Goal: Information Seeking & Learning: Learn about a topic

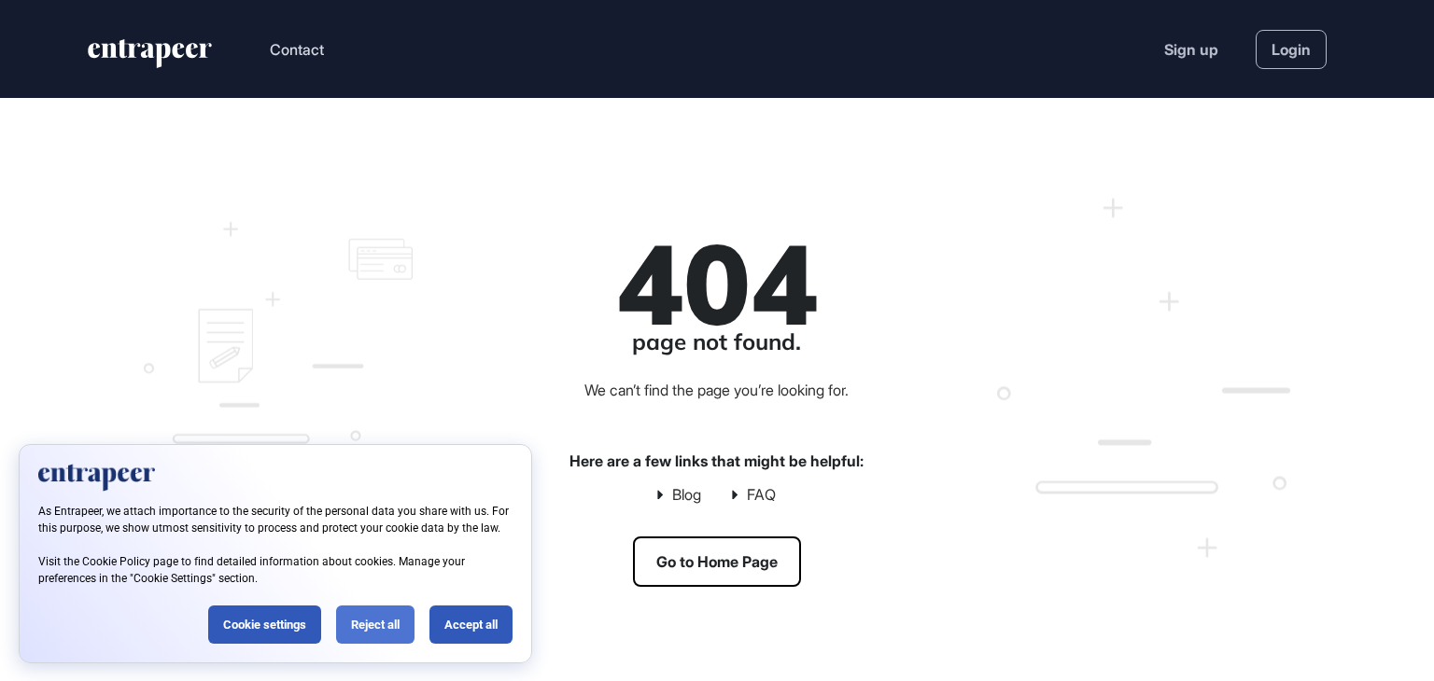
click at [374, 634] on div "Reject all" at bounding box center [375, 625] width 78 height 38
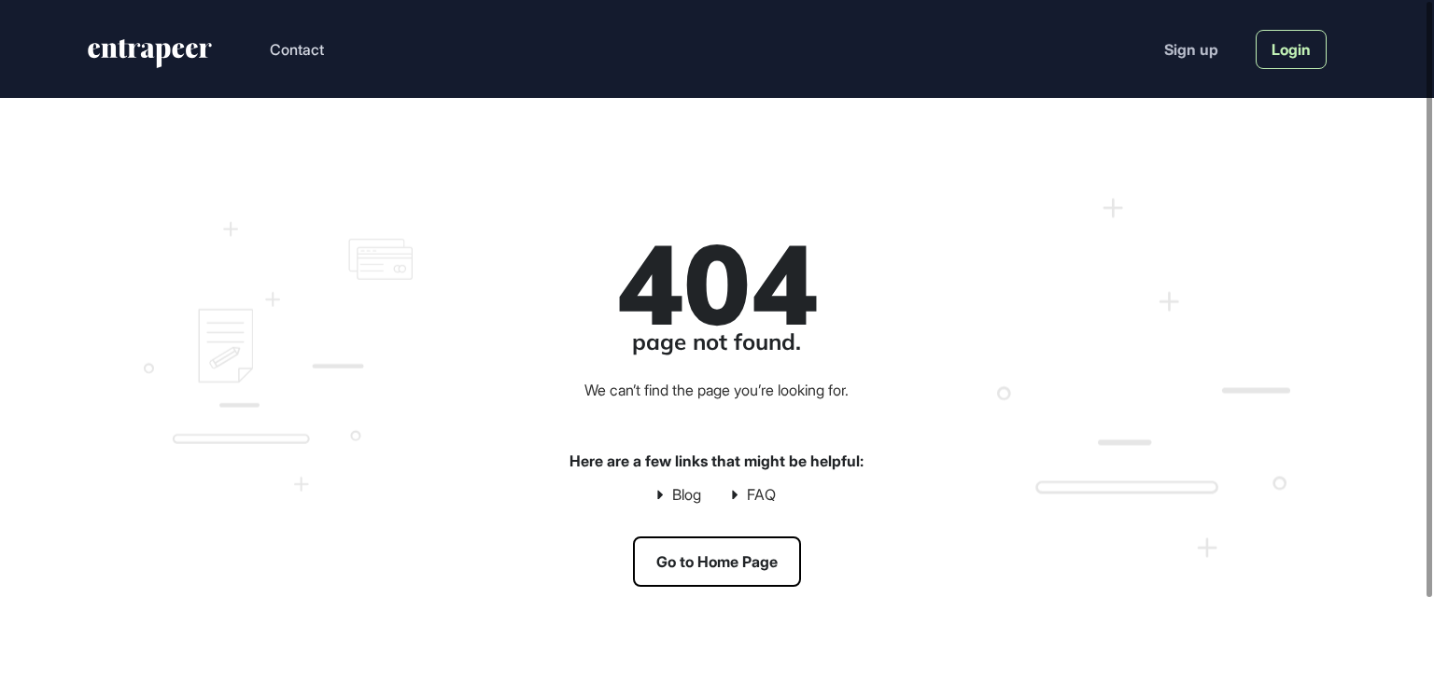
click at [1303, 61] on link "Login" at bounding box center [1291, 49] width 71 height 39
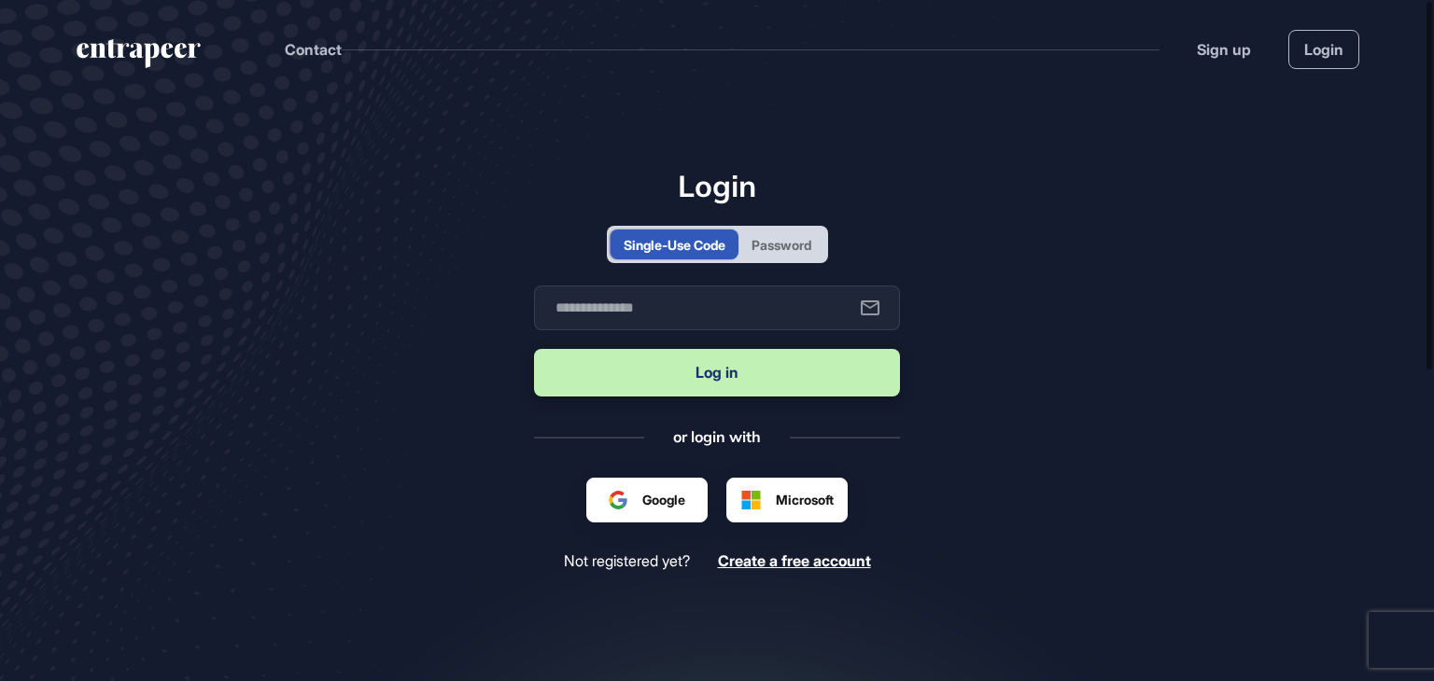
click at [776, 247] on div "Password" at bounding box center [782, 245] width 60 height 20
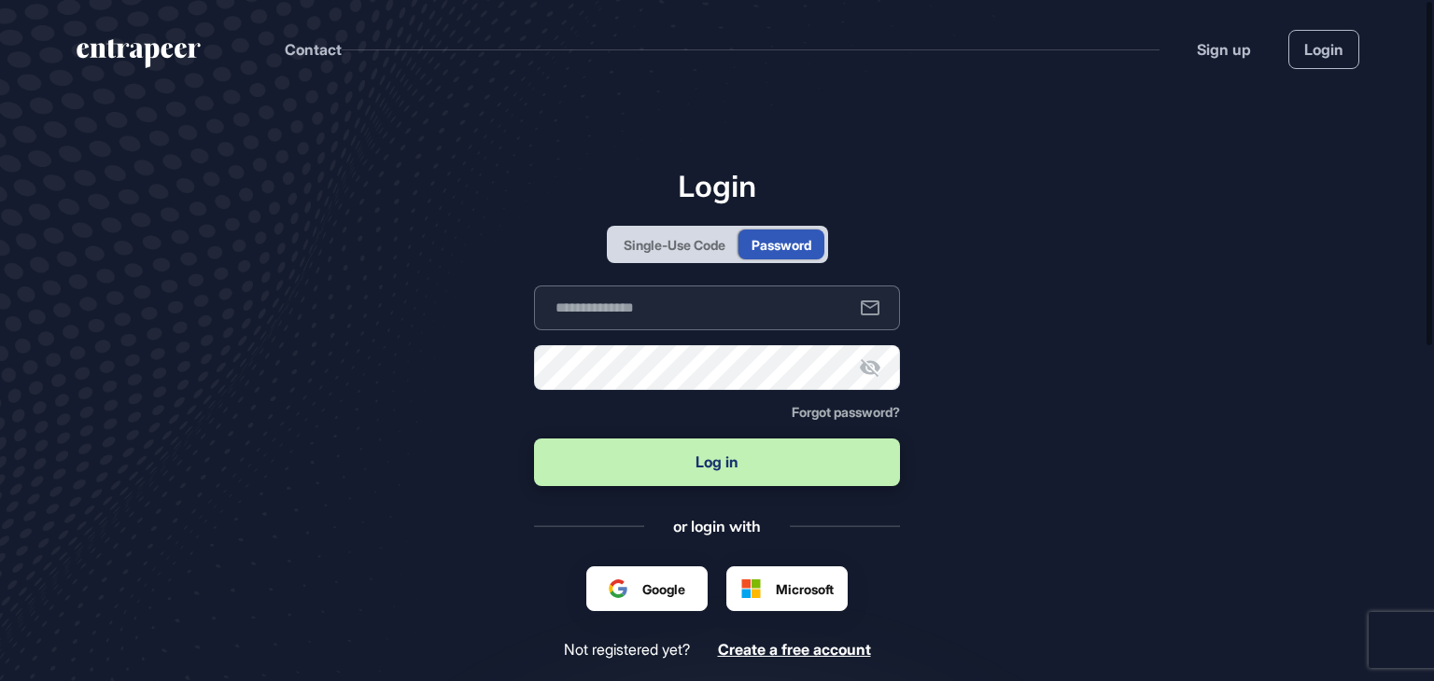
type input "**********"
click at [655, 462] on button "Log in" at bounding box center [717, 463] width 366 height 48
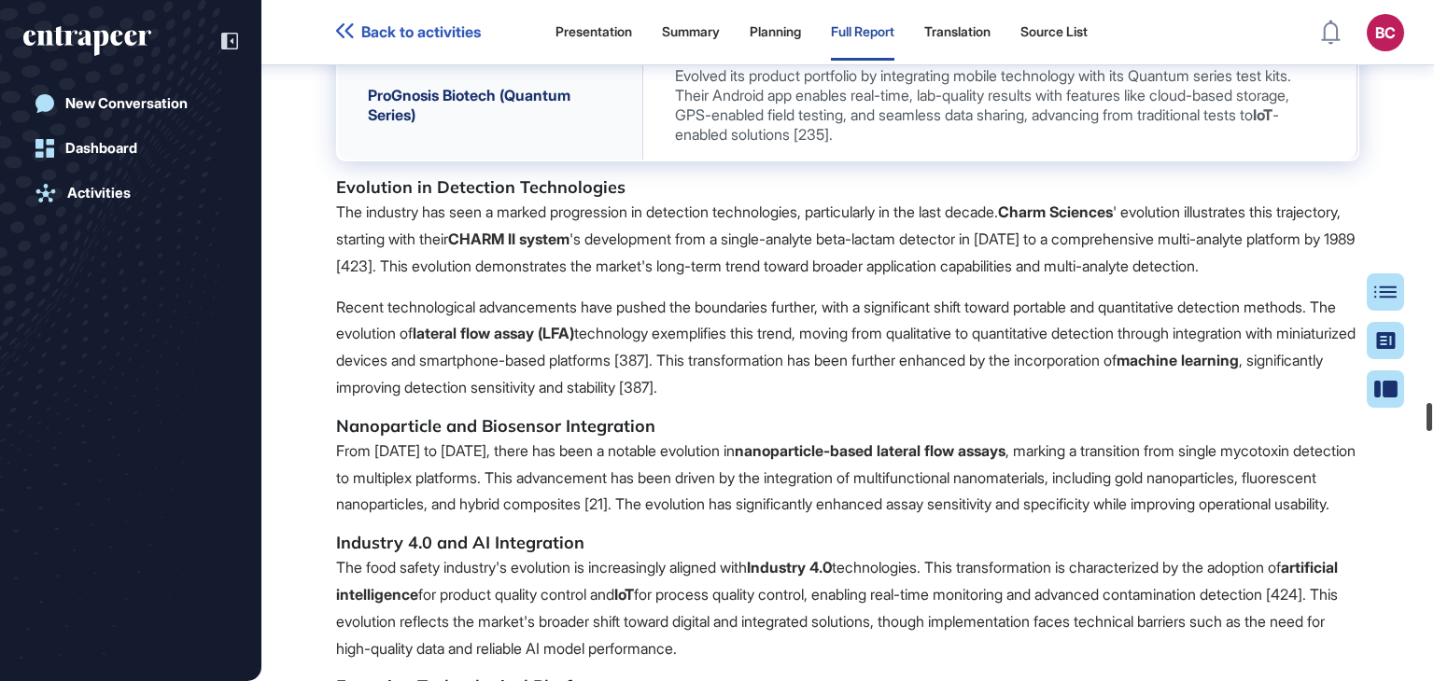
scroll to position [182434, 0]
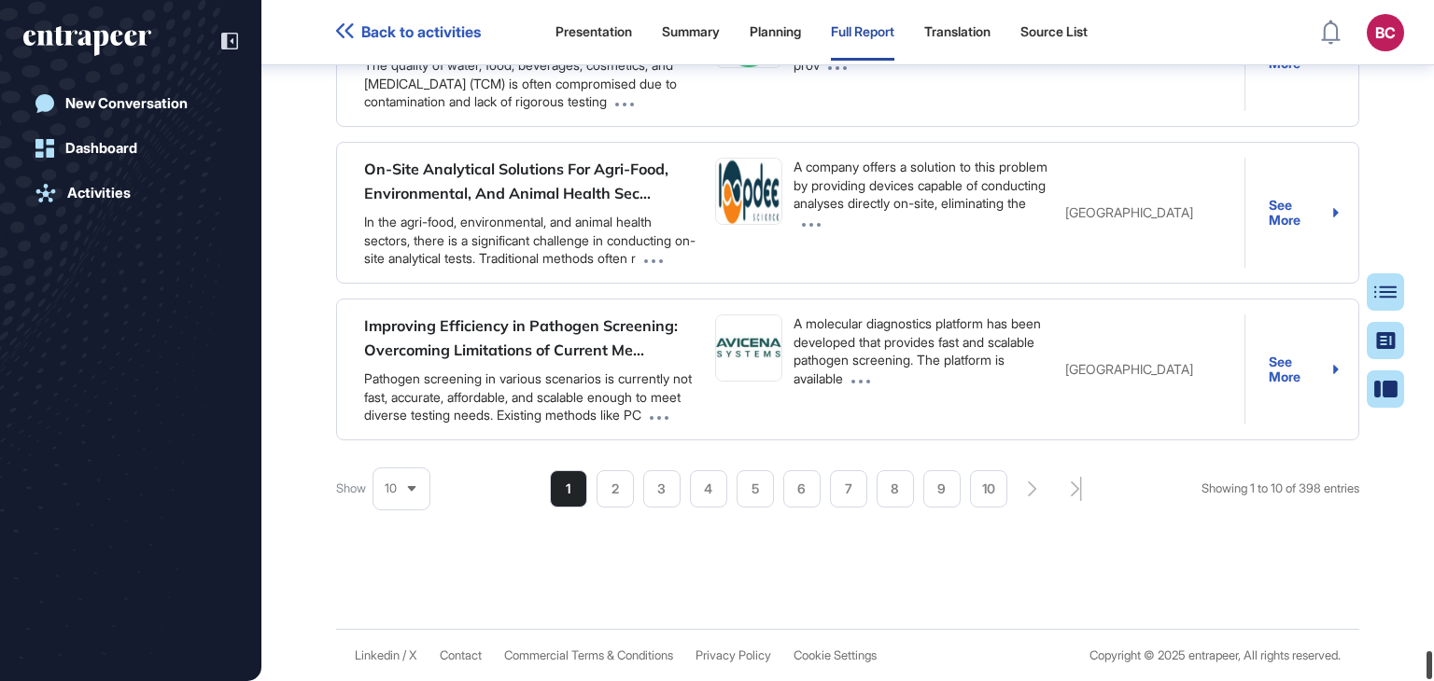
drag, startPoint x: 1429, startPoint y: 22, endPoint x: 1430, endPoint y: 722, distance: 699.2
click at [1430, 681] on html "Back to activities Presentation Summary Planning Full Report Translation Source…" at bounding box center [717, 340] width 1434 height 681
click at [402, 479] on div "10" at bounding box center [401, 489] width 56 height 36
click at [388, 448] on li "75" at bounding box center [401, 444] width 45 height 37
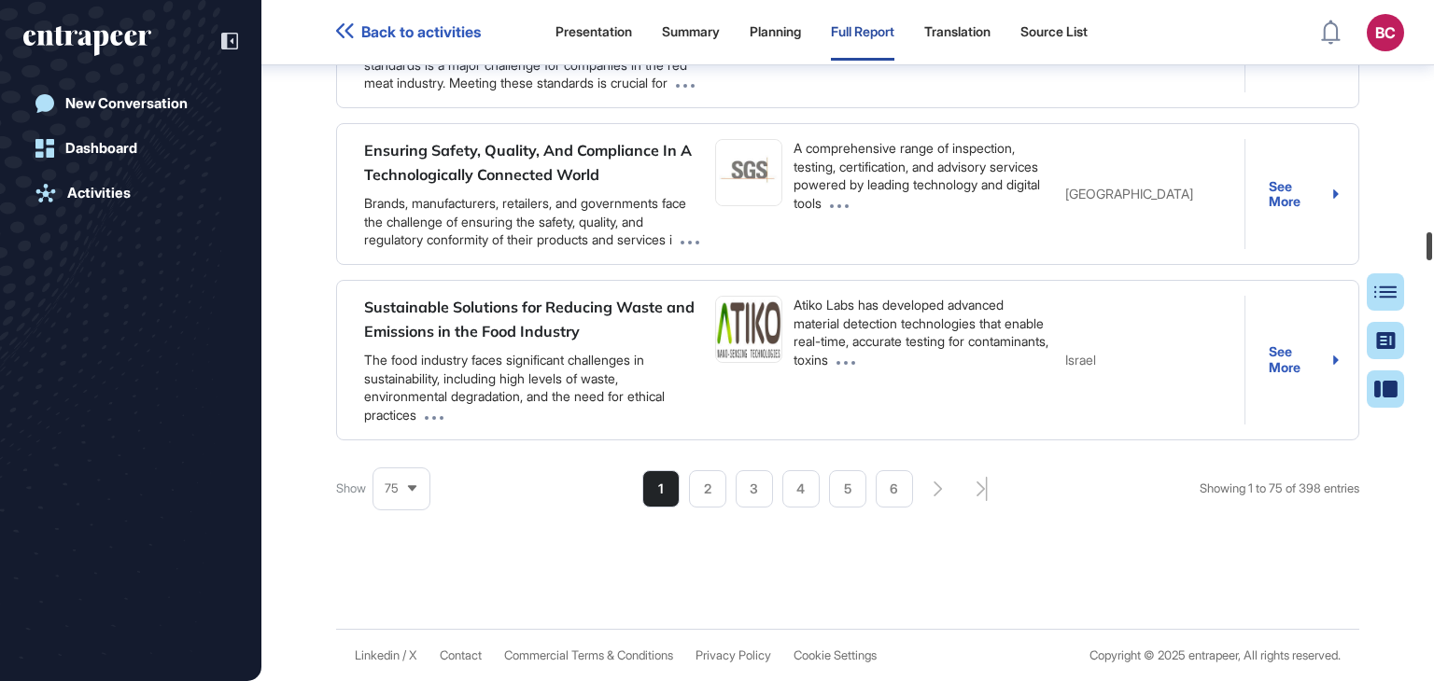
scroll to position [68769, 0]
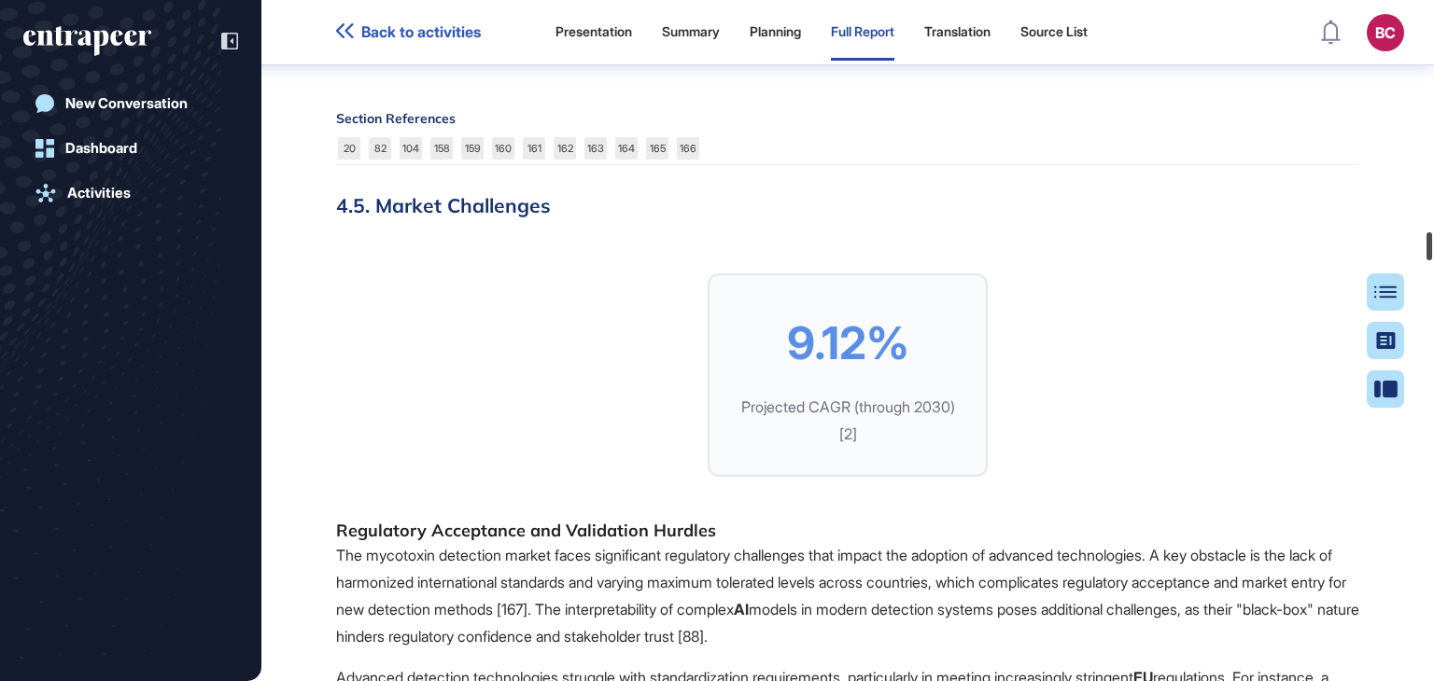
drag, startPoint x: 1426, startPoint y: 658, endPoint x: 1429, endPoint y: 235, distance: 422.9
click at [1418, 223] on div "Back to activities Presentation Summary Planning Full Report Translation Source…" at bounding box center [717, 340] width 1434 height 681
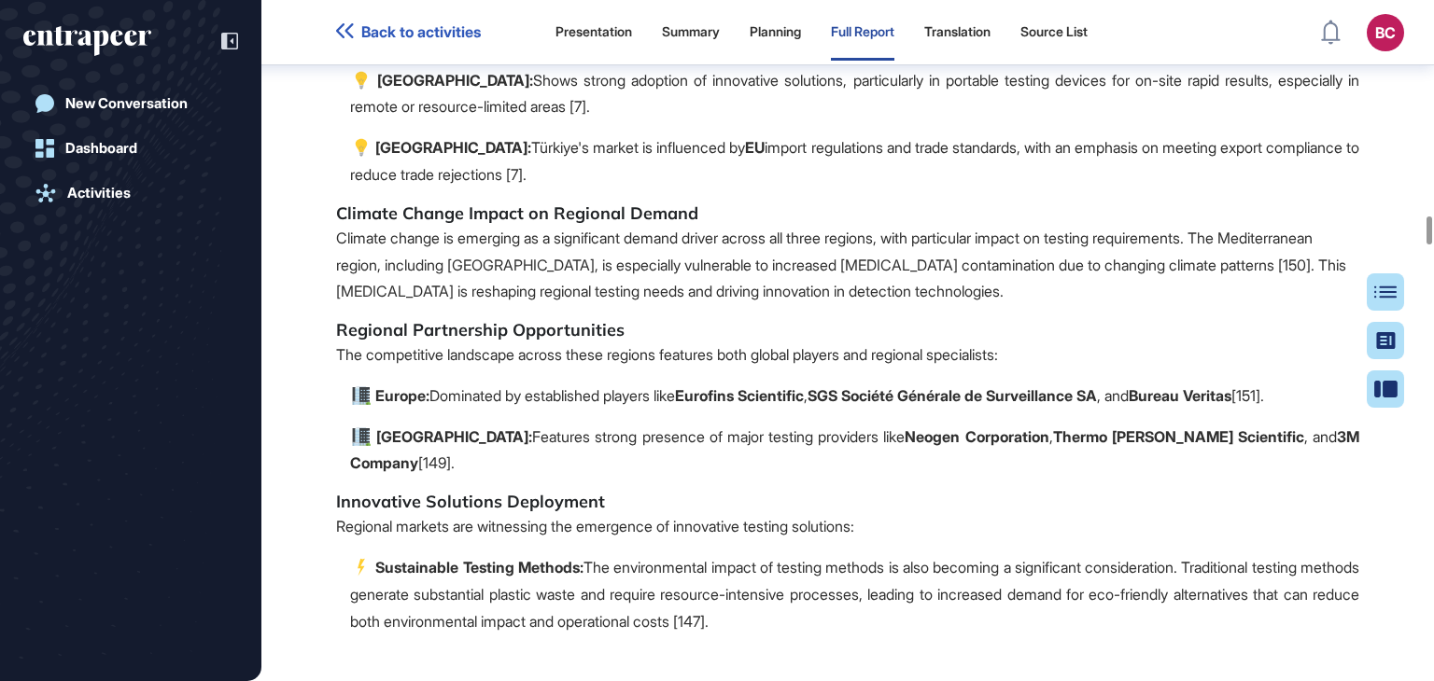
drag, startPoint x: 1428, startPoint y: 234, endPoint x: 1425, endPoint y: -1, distance: 235.3
click at [1425, 0] on div "Back to activities Presentation Summary Planning Full Report Translation Source…" at bounding box center [717, 340] width 1434 height 681
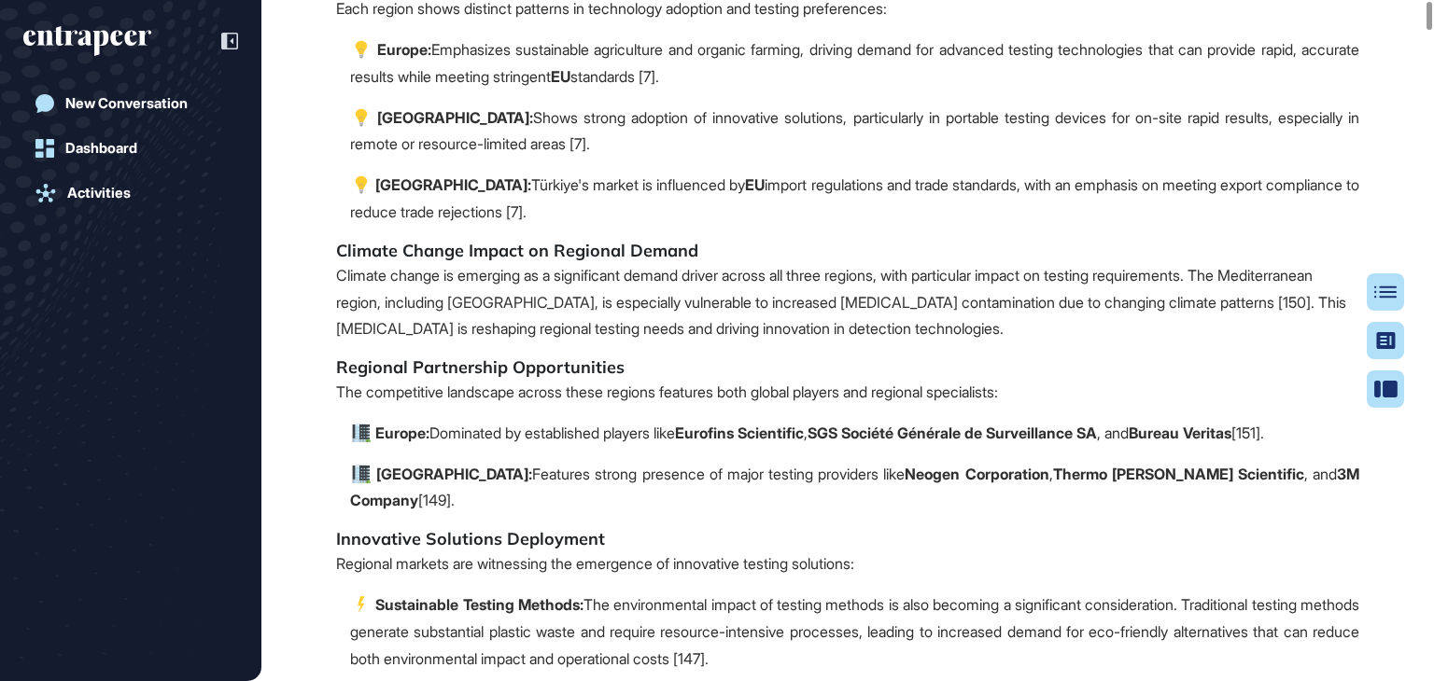
scroll to position [0, 0]
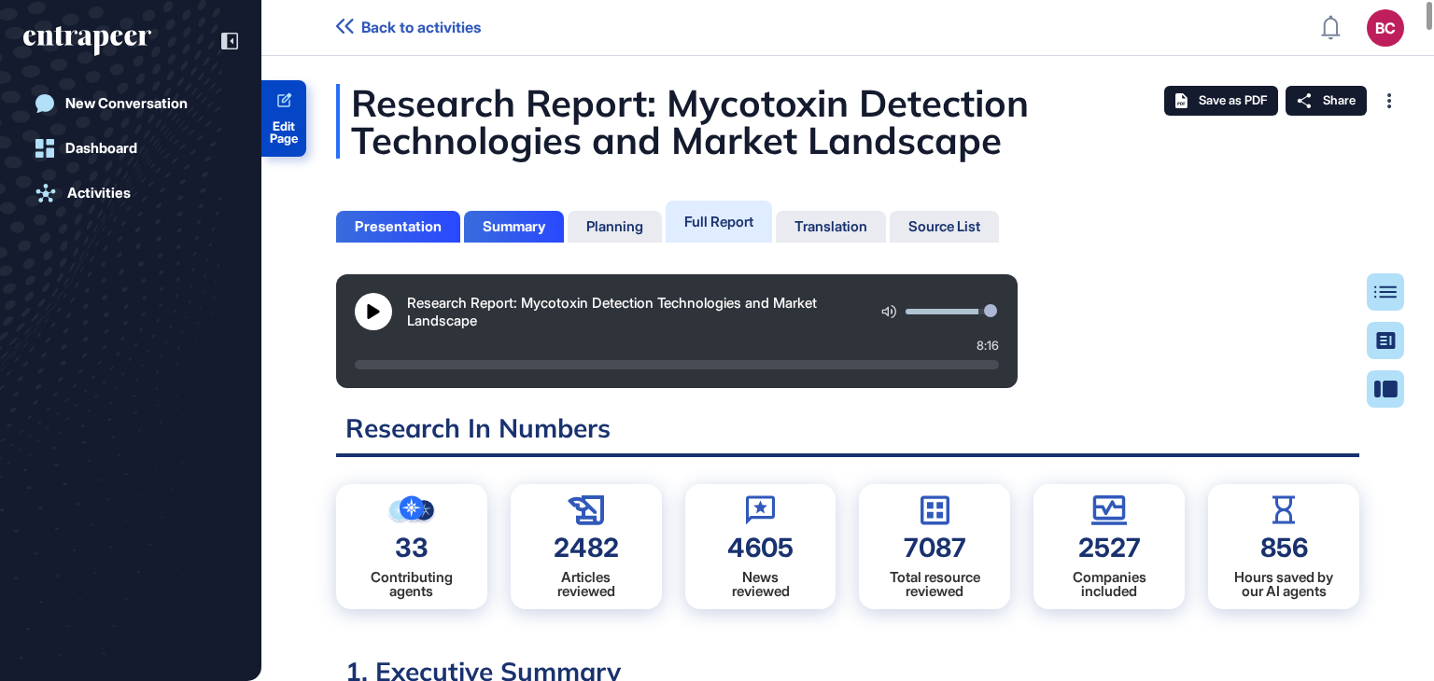
click at [286, 120] on span "Edit Page" at bounding box center [283, 132] width 45 height 24
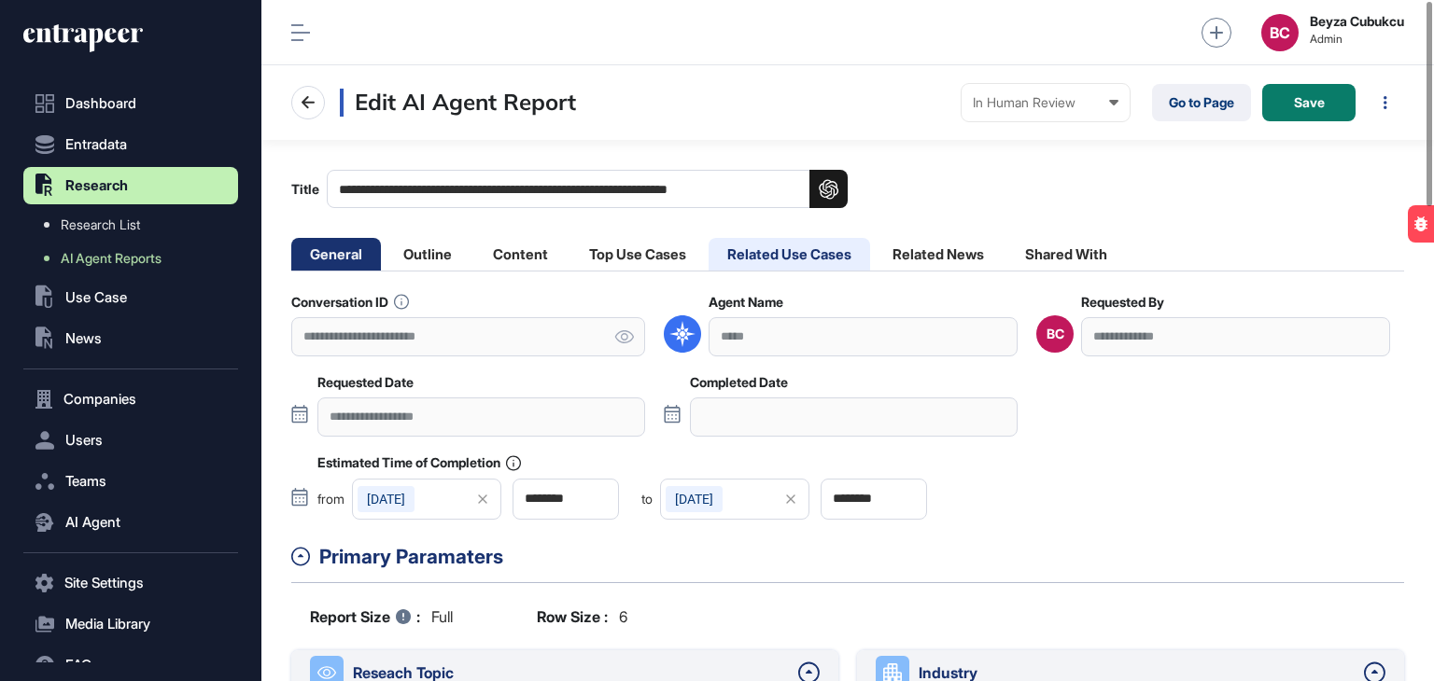
click at [823, 262] on li "Related Use Cases" at bounding box center [790, 254] width 162 height 33
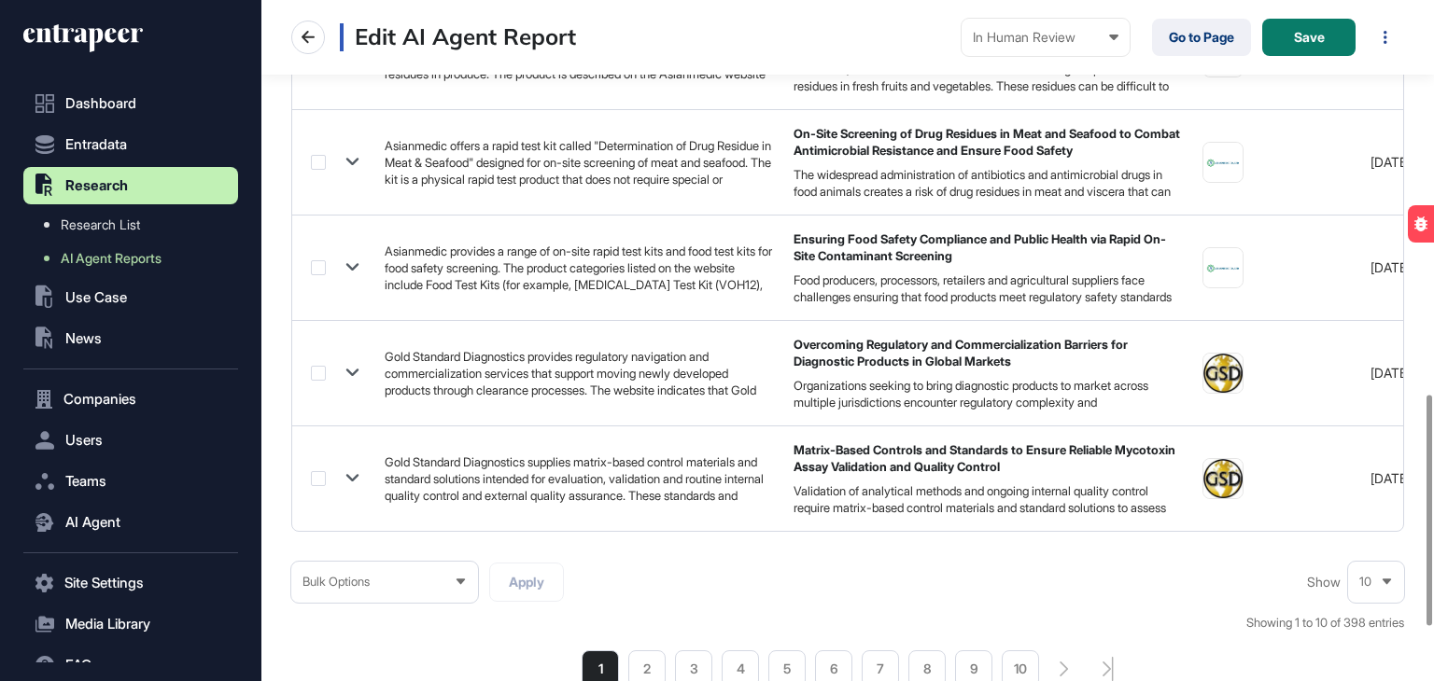
scroll to position [1326, 0]
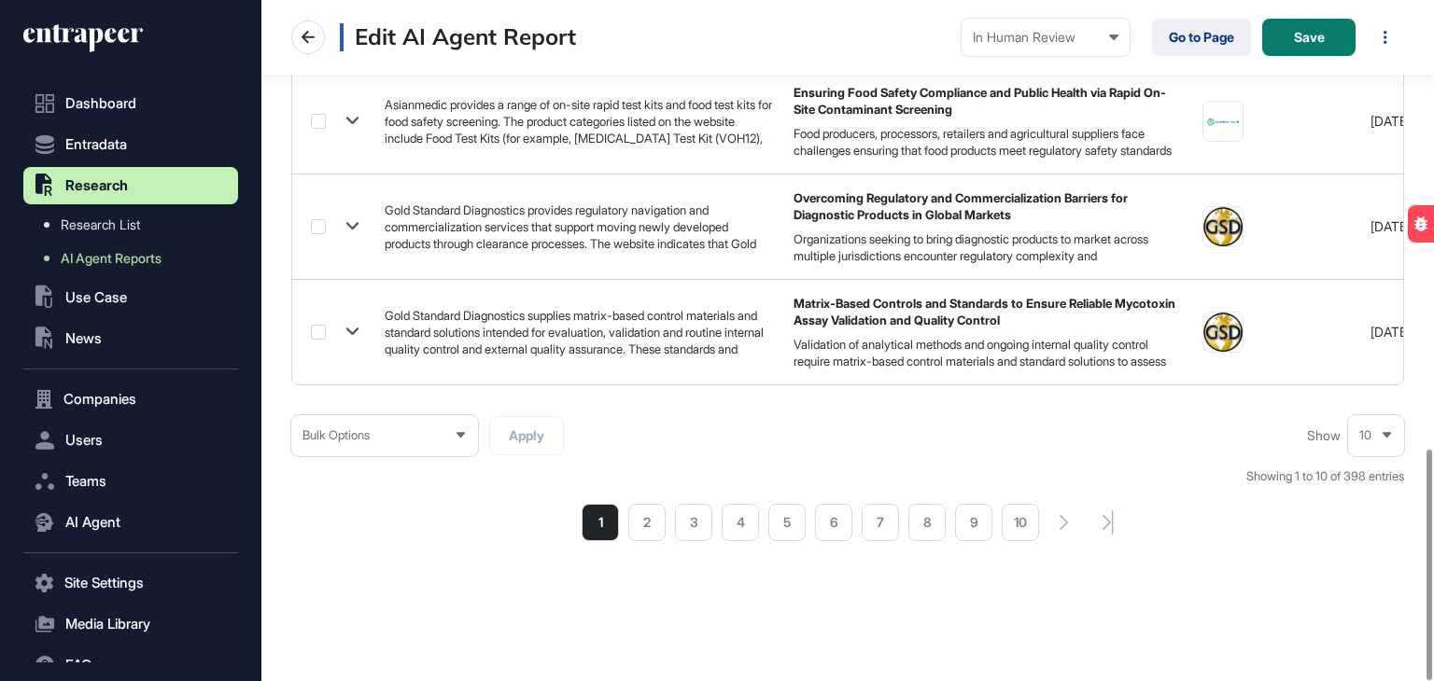
click at [1380, 446] on div "10" at bounding box center [1376, 435] width 56 height 36
click at [1368, 404] on li "100" at bounding box center [1376, 402] width 45 height 37
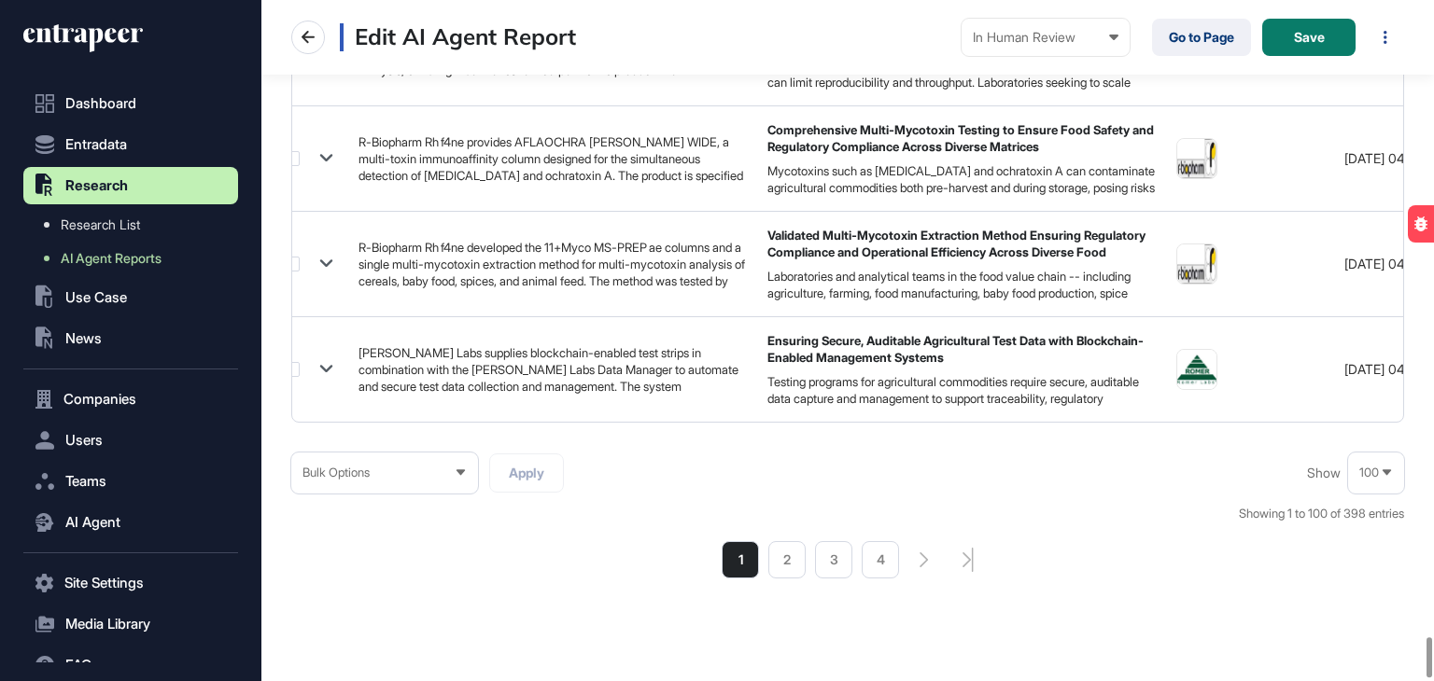
scroll to position [10776, 0]
click at [878, 559] on li "4" at bounding box center [880, 559] width 37 height 37
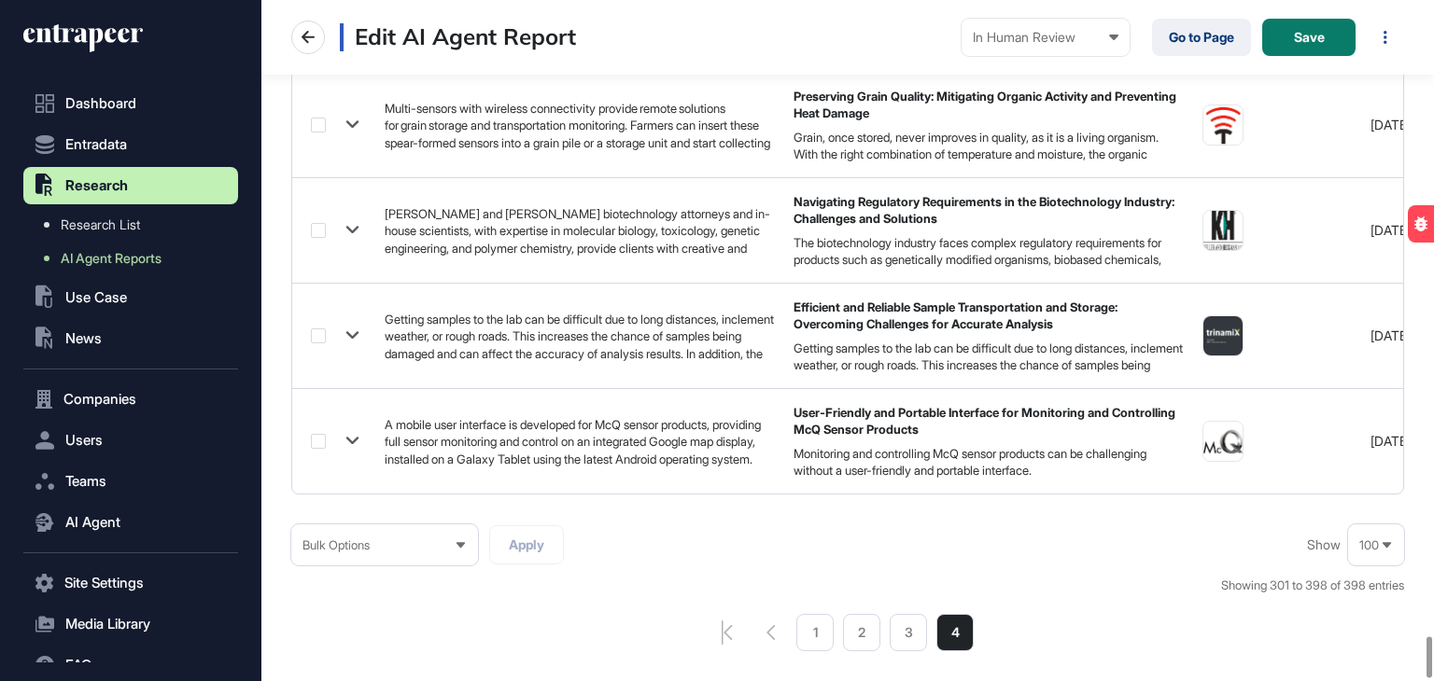
scroll to position [10576, 0]
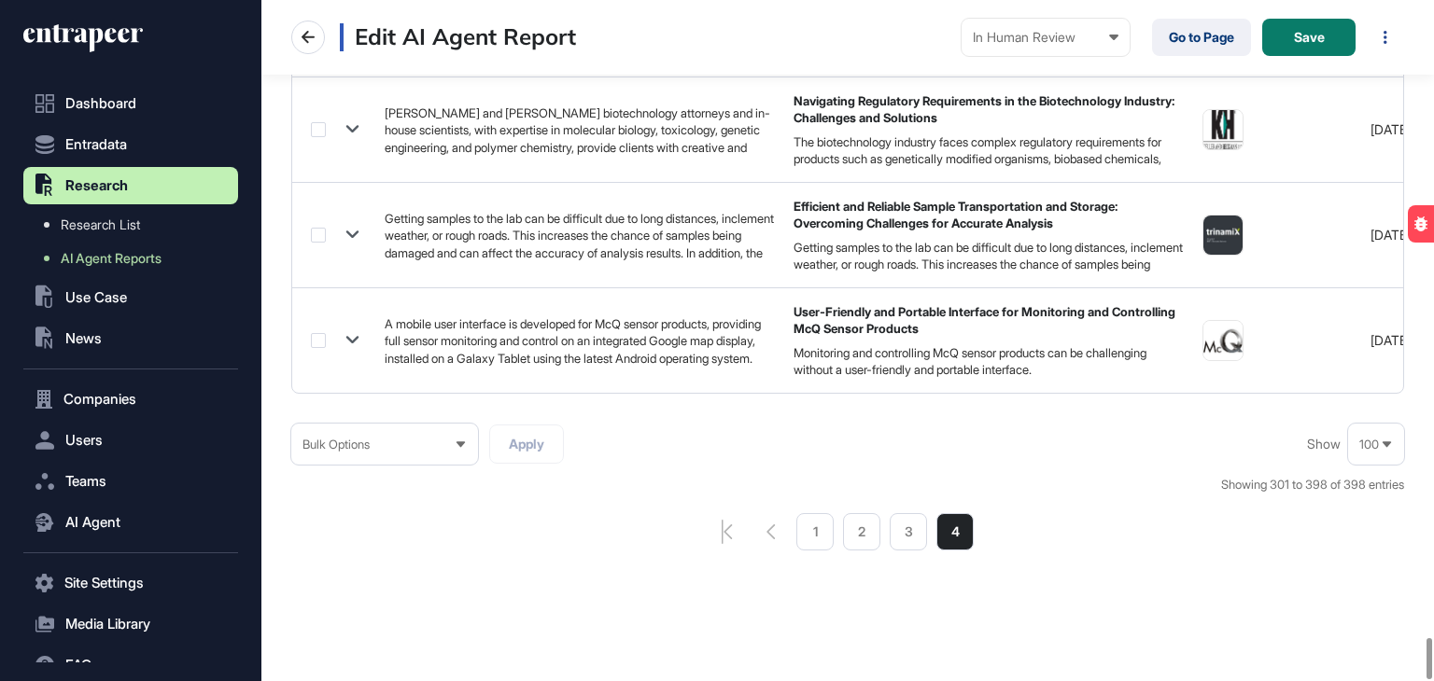
click at [458, 427] on div "Bulk Options" at bounding box center [384, 445] width 187 height 36
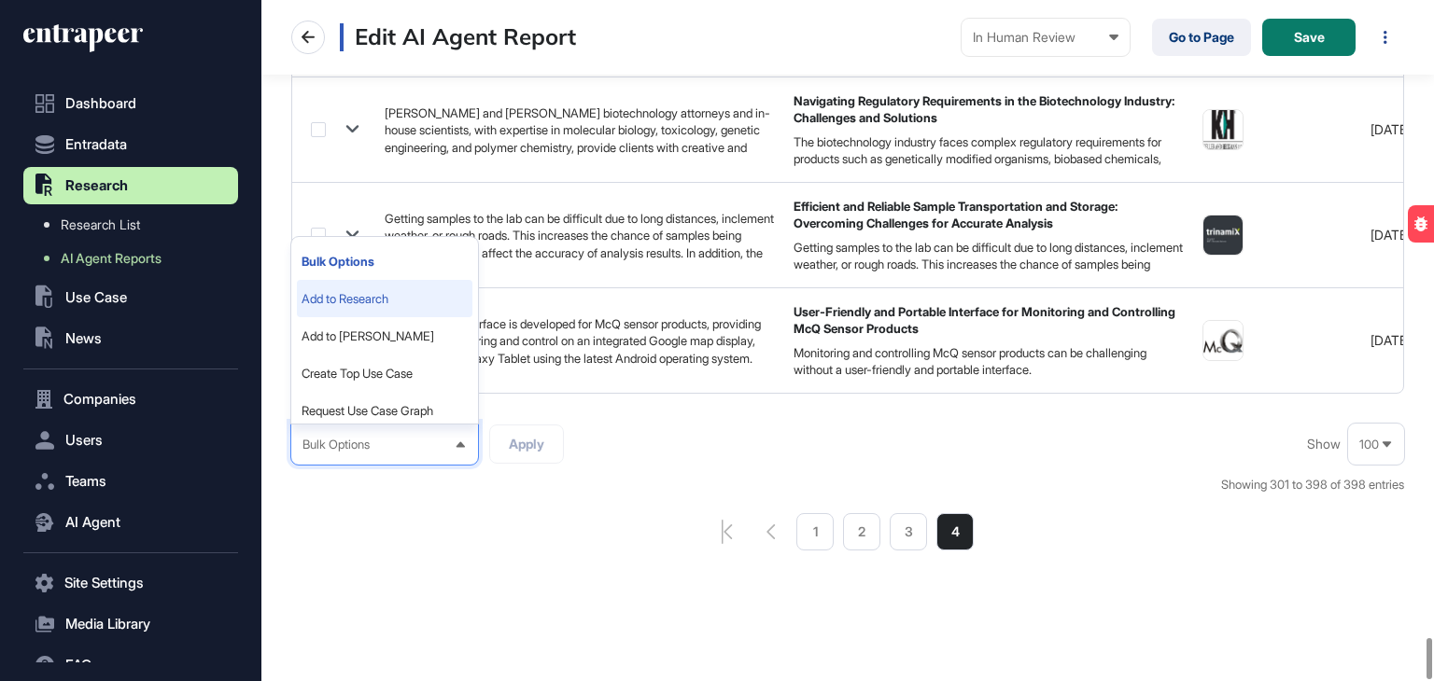
click at [386, 288] on li "Add to Research" at bounding box center [385, 298] width 176 height 37
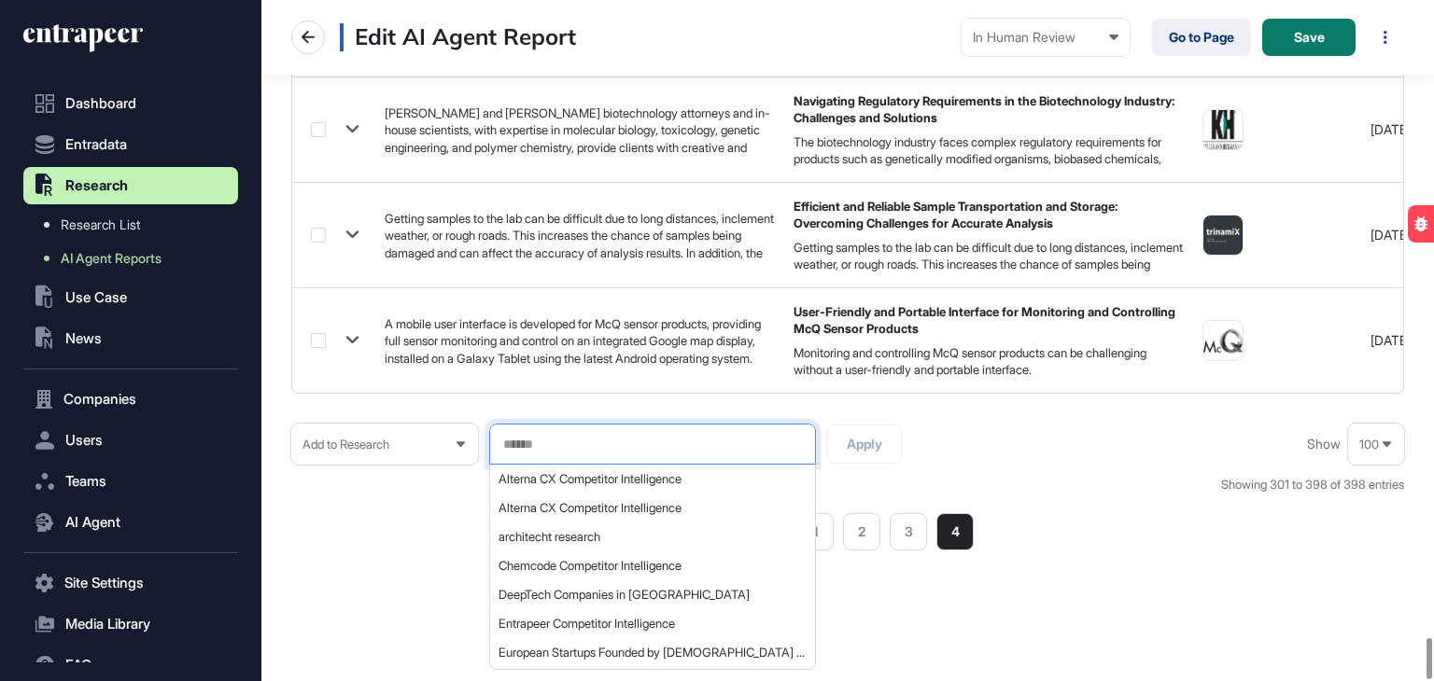
click at [594, 439] on input "text" at bounding box center [652, 445] width 302 height 16
click at [541, 559] on span "Chemcode Competitor Intelligence" at bounding box center [652, 566] width 306 height 14
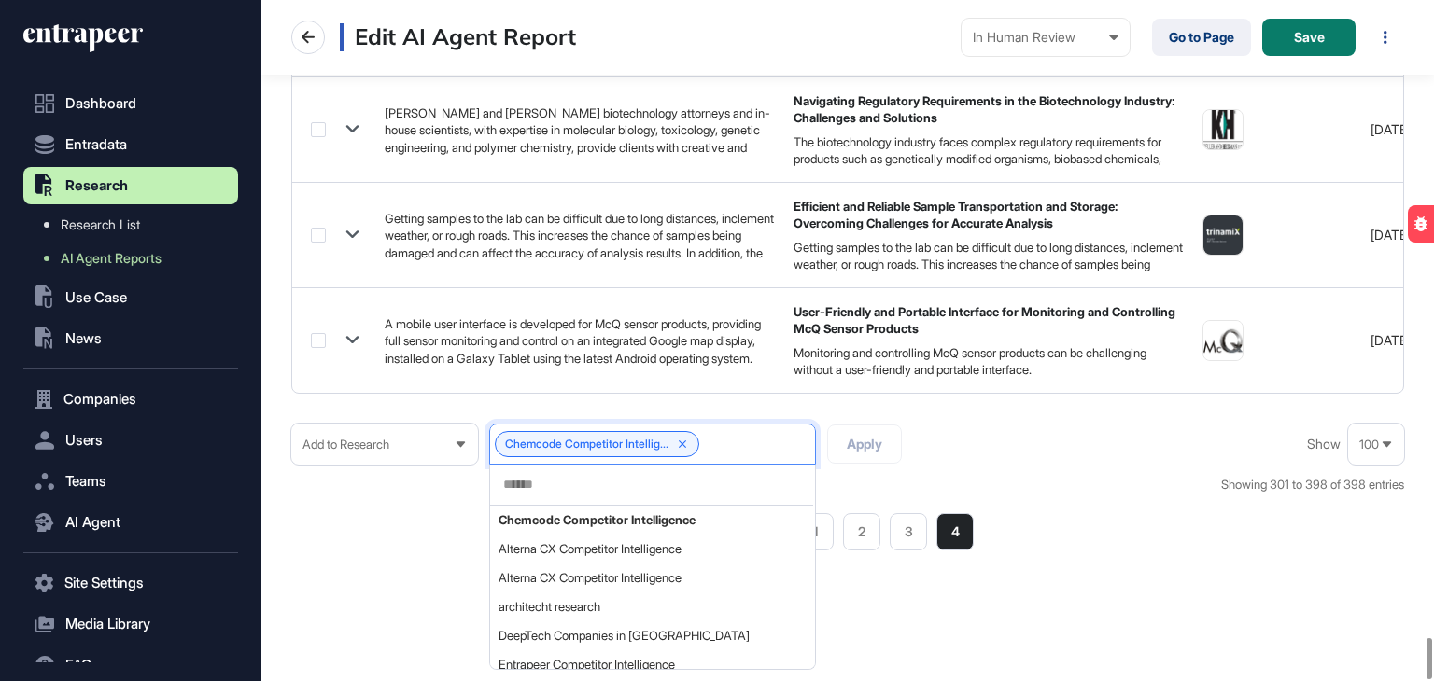
click at [1028, 429] on div "Add to Research Chemcode Competitor Intellig... Chemcode Competitor Intelligenc…" at bounding box center [847, 487] width 1113 height 127
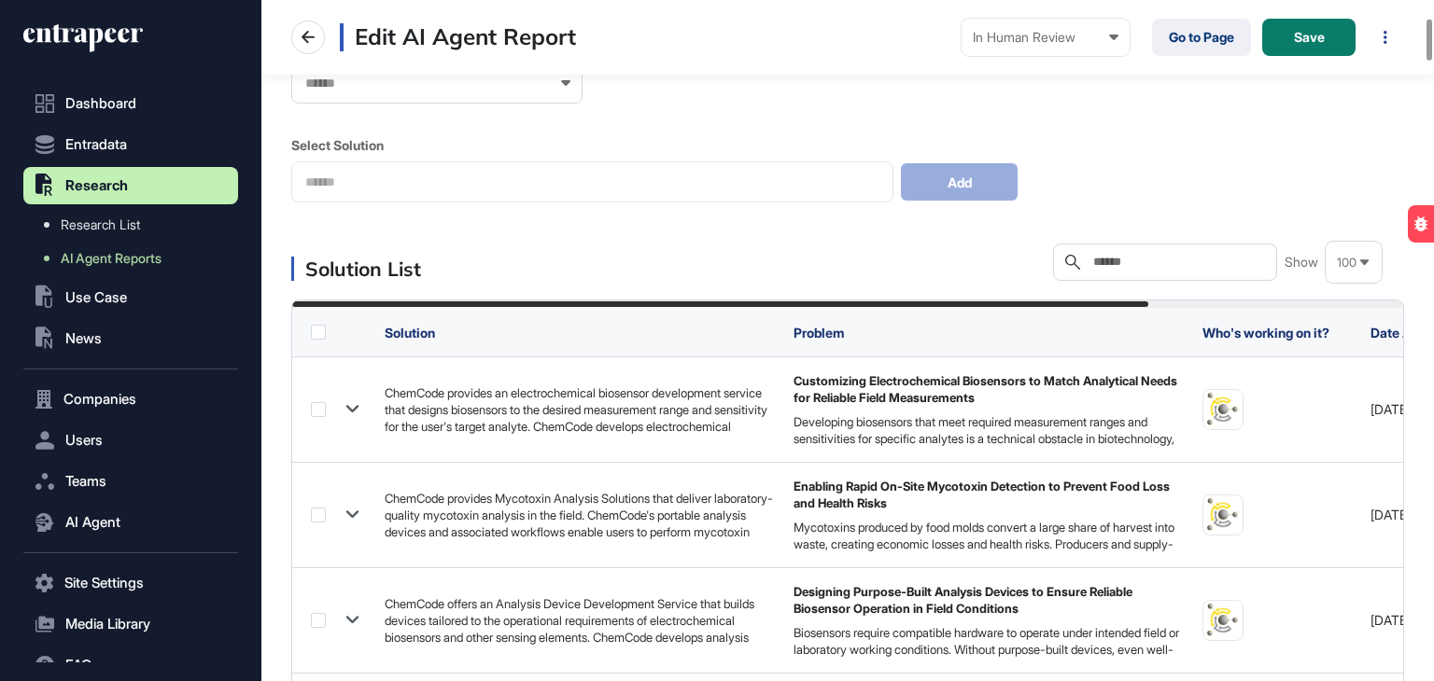
scroll to position [295, 0]
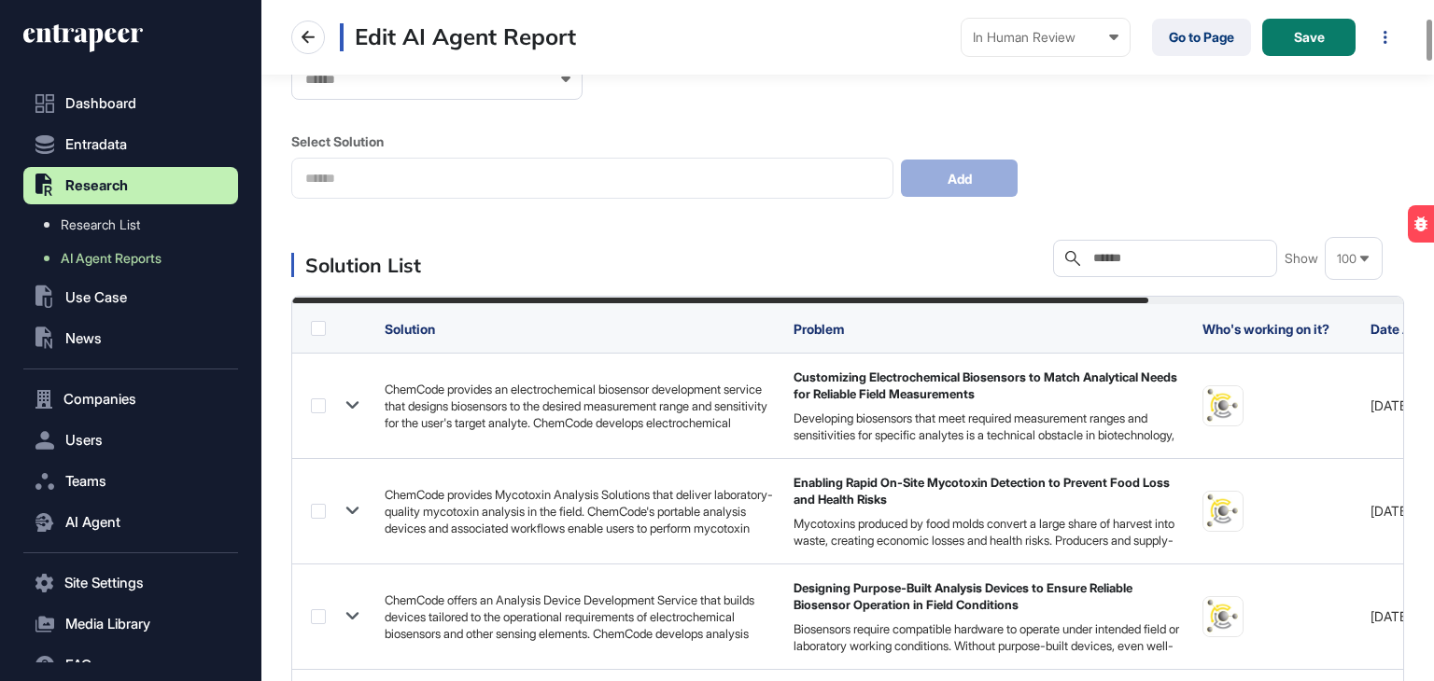
click at [329, 324] on th at bounding box center [333, 328] width 83 height 49
click at [318, 330] on label at bounding box center [318, 328] width 15 height 15
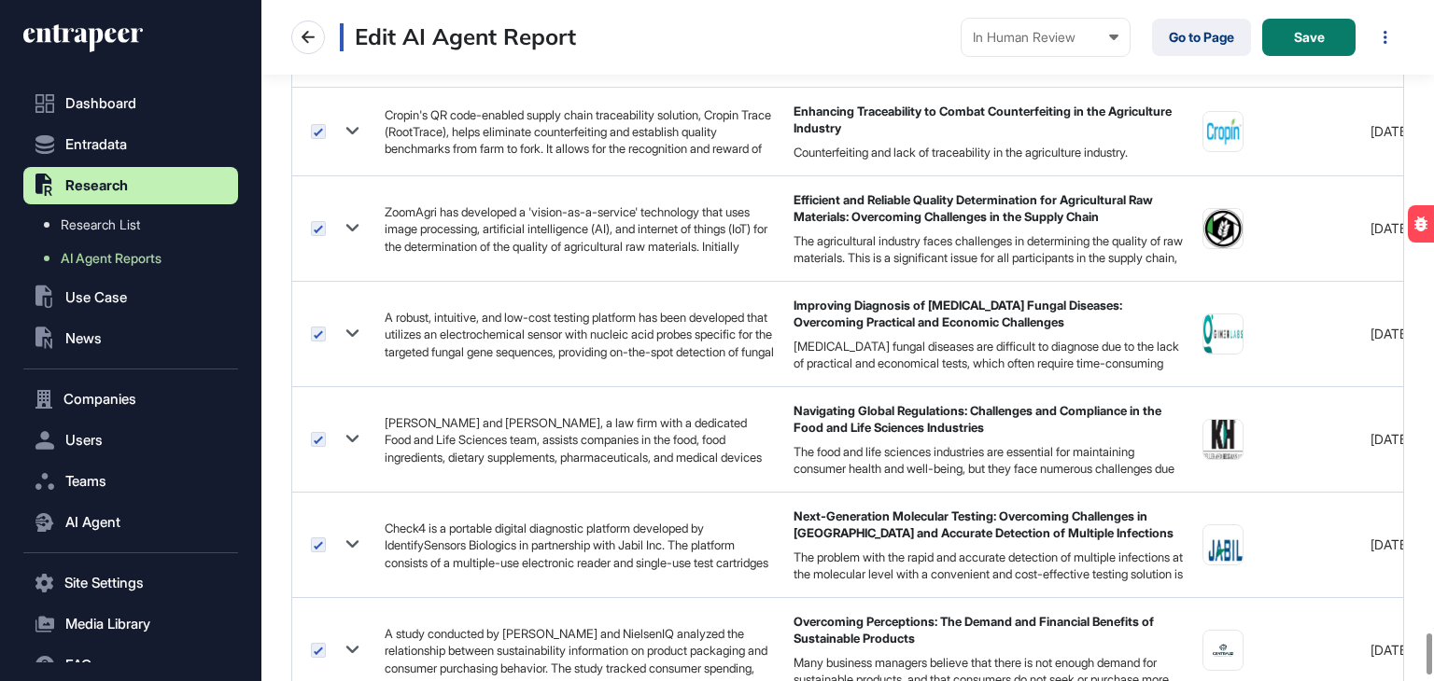
scroll to position [10576, 0]
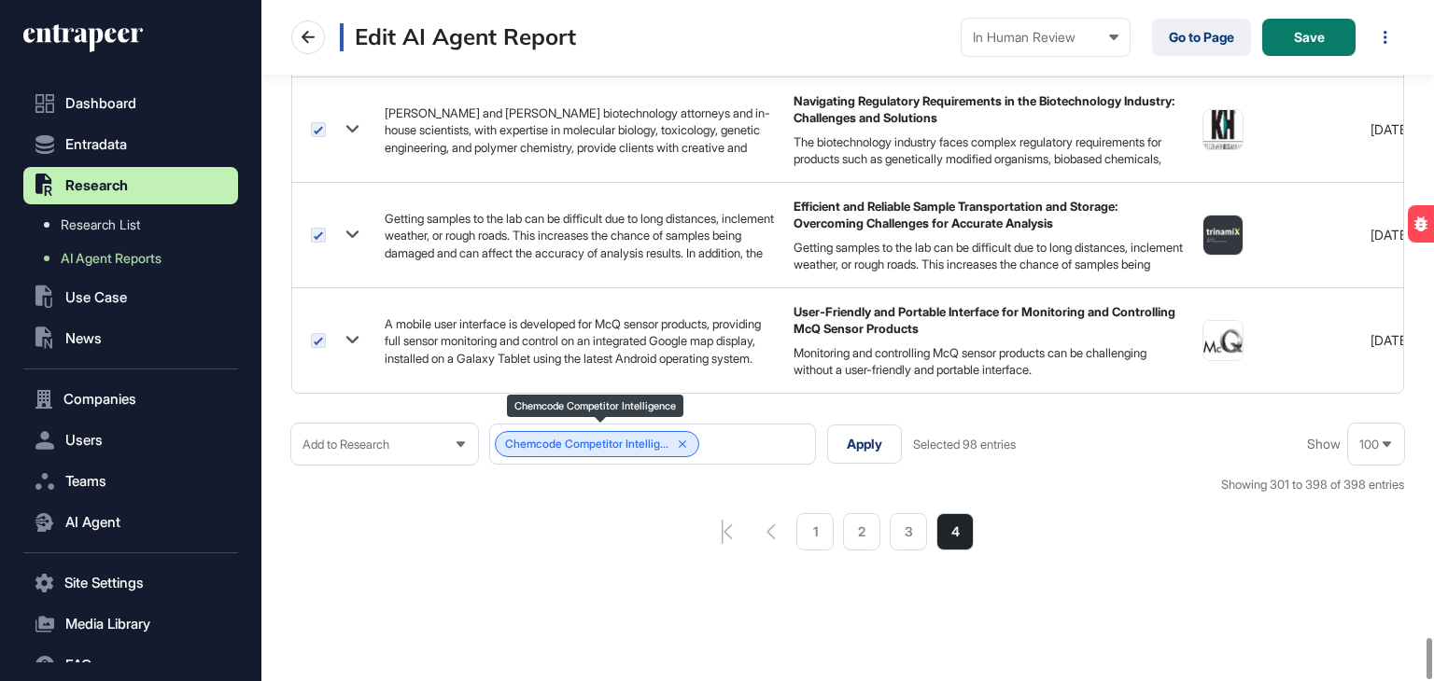
click at [696, 441] on div "Chemcode Competitor Intellig..." at bounding box center [597, 444] width 204 height 26
click at [686, 441] on icon at bounding box center [682, 444] width 7 height 7
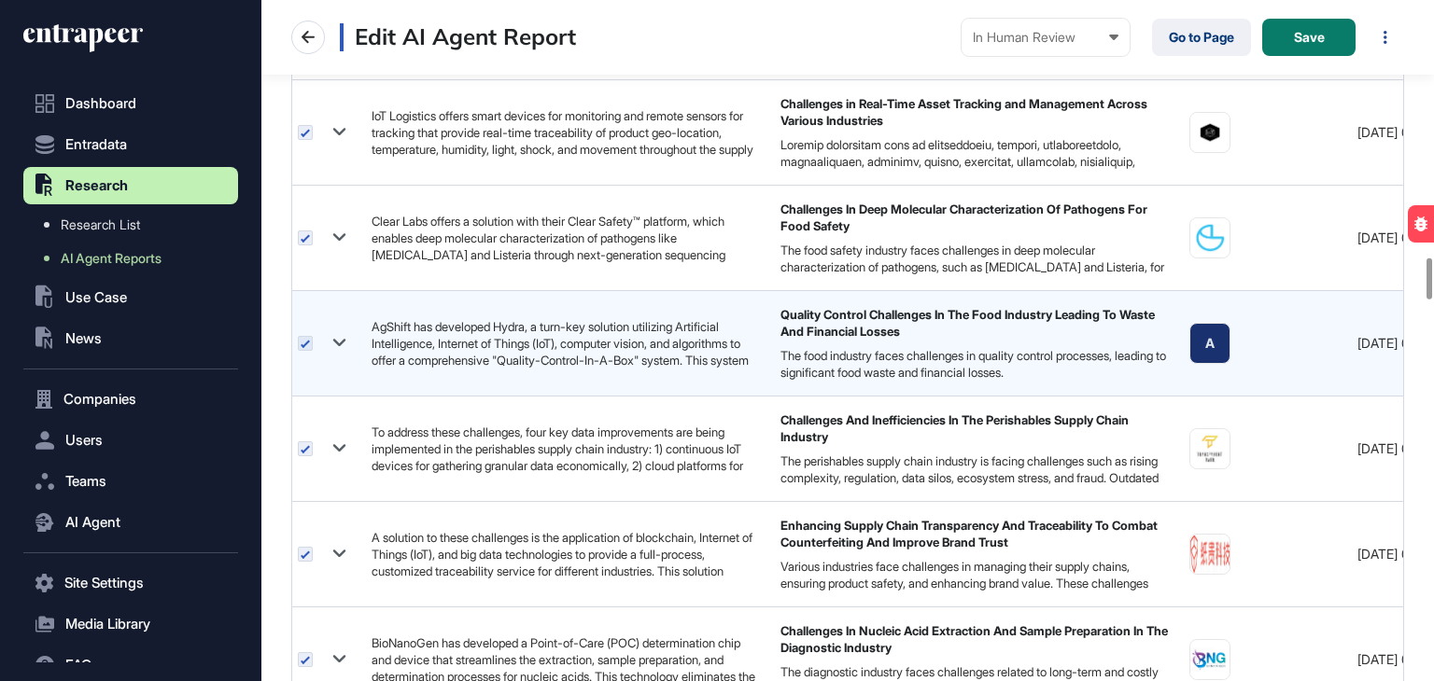
scroll to position [4261, 0]
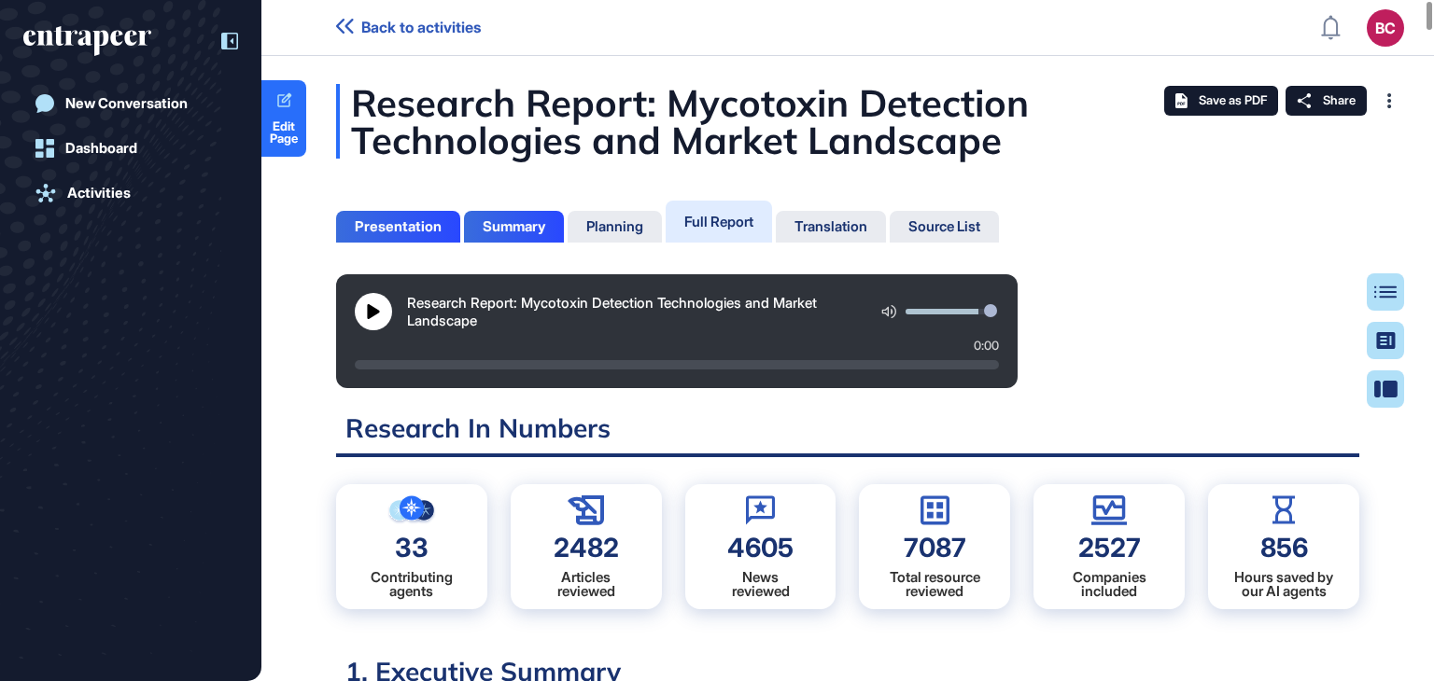
click at [230, 43] on icon at bounding box center [229, 41] width 17 height 17
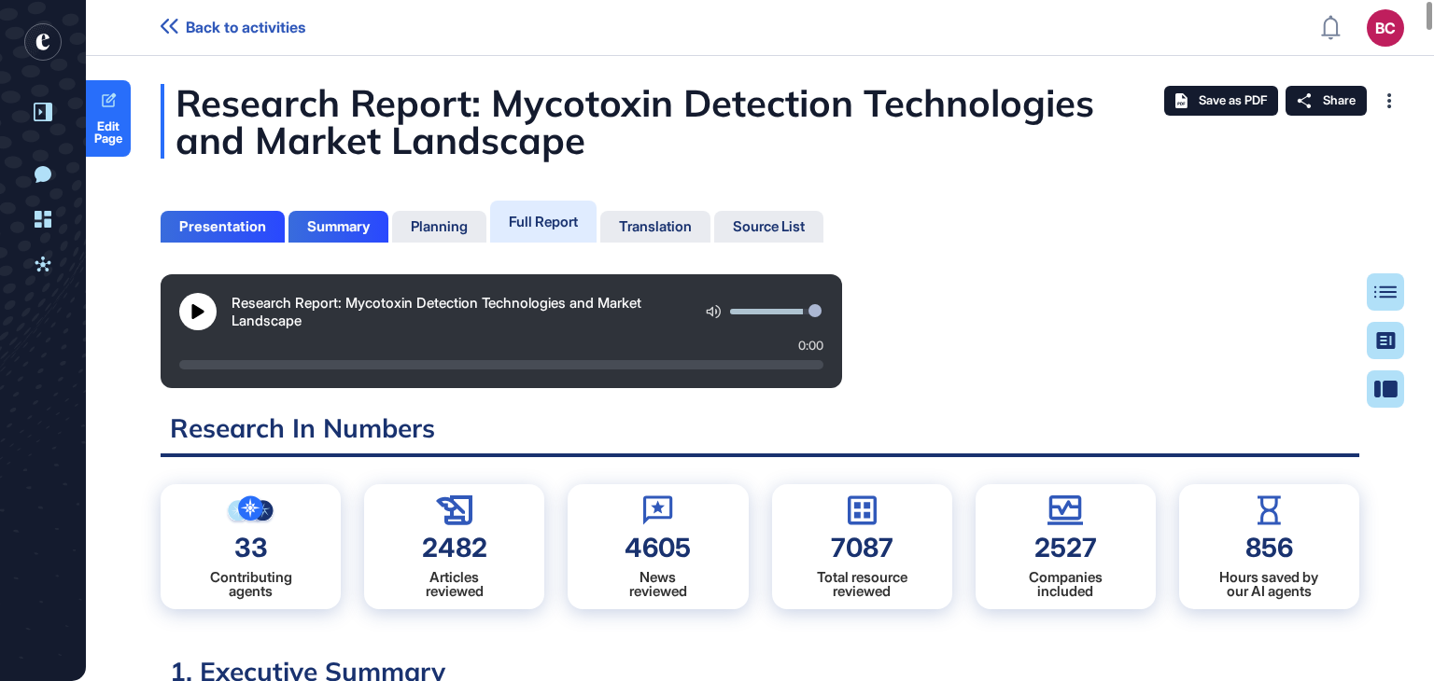
scroll to position [587, 5]
click at [1375, 286] on div "Table of Contents" at bounding box center [1325, 292] width 127 height 15
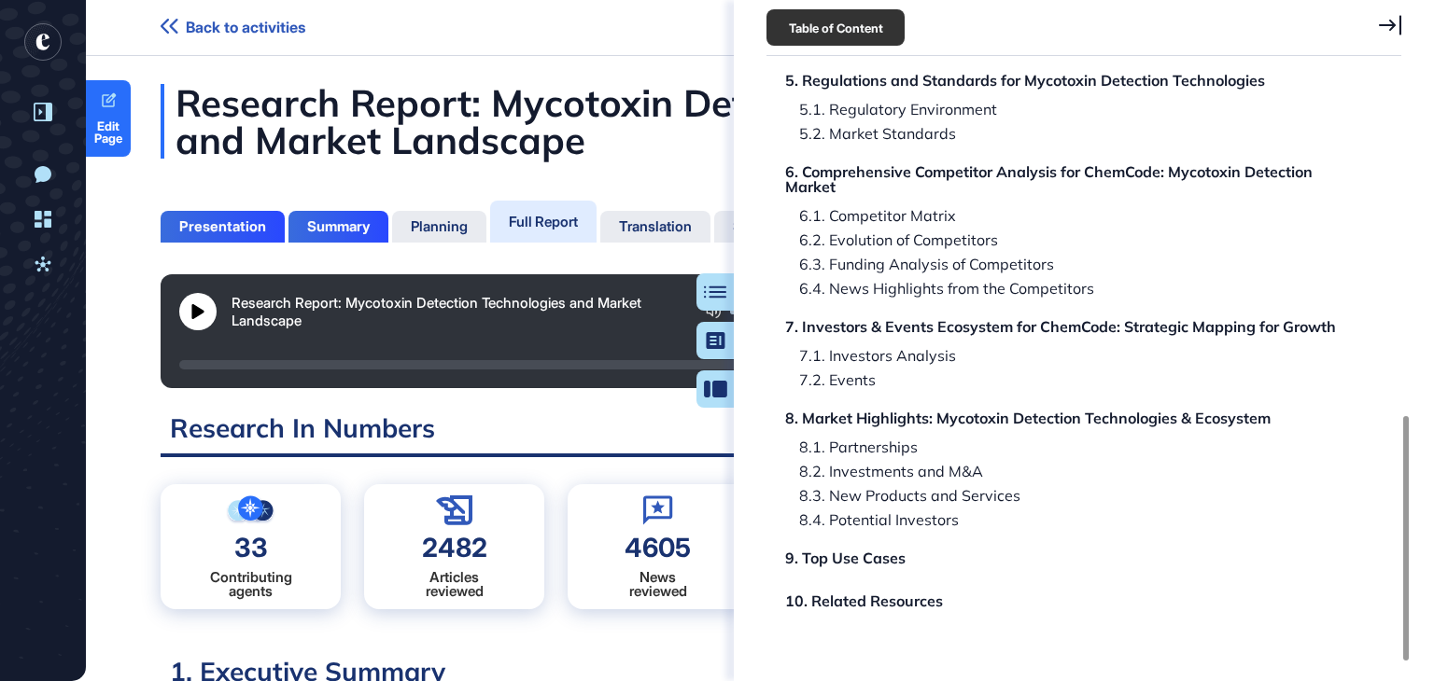
scroll to position [814, 0]
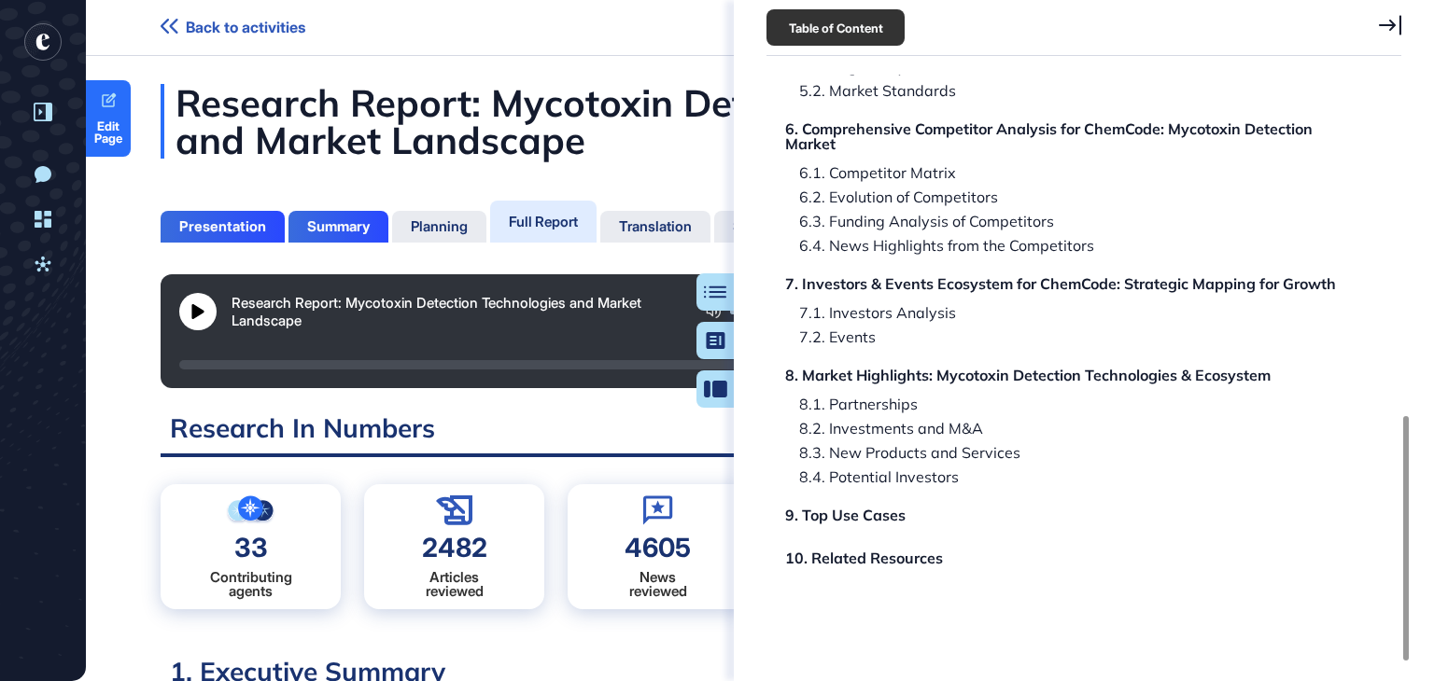
click at [840, 561] on div "10. Related Resources" at bounding box center [867, 558] width 158 height 15
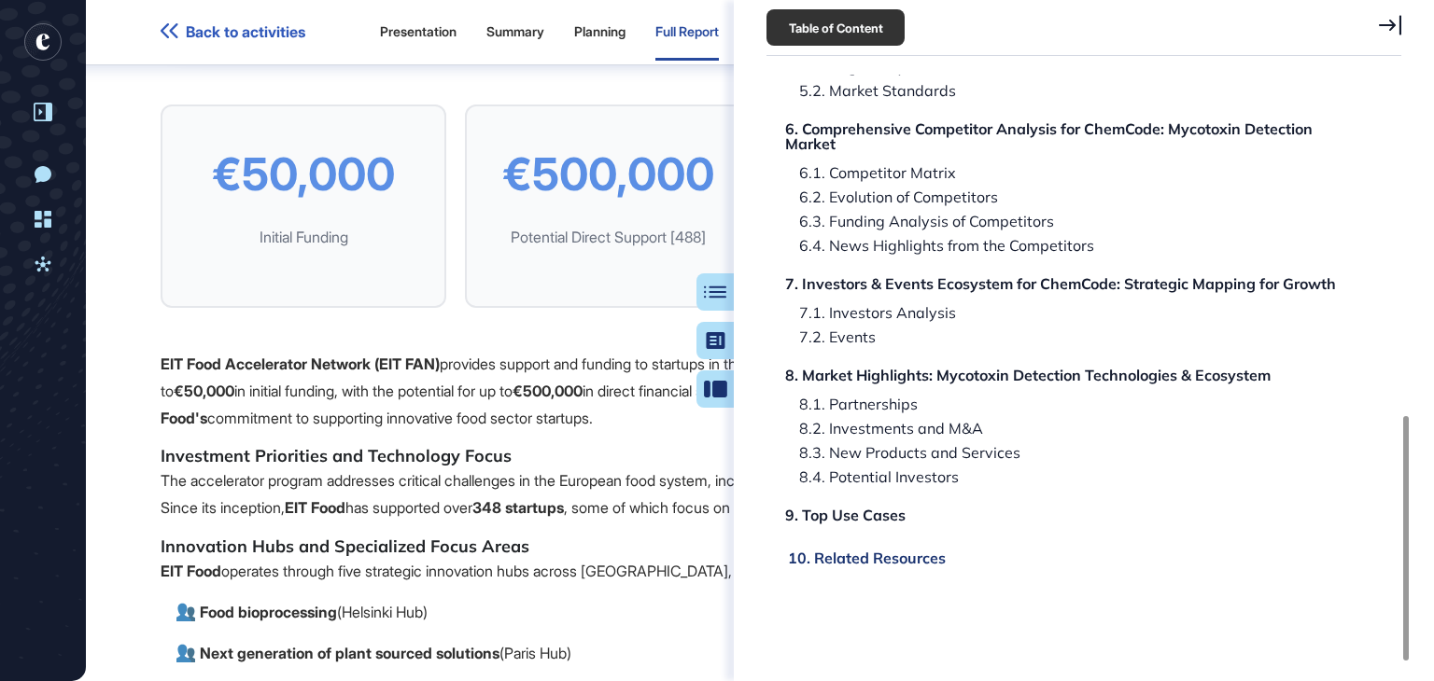
scroll to position [169003, 0]
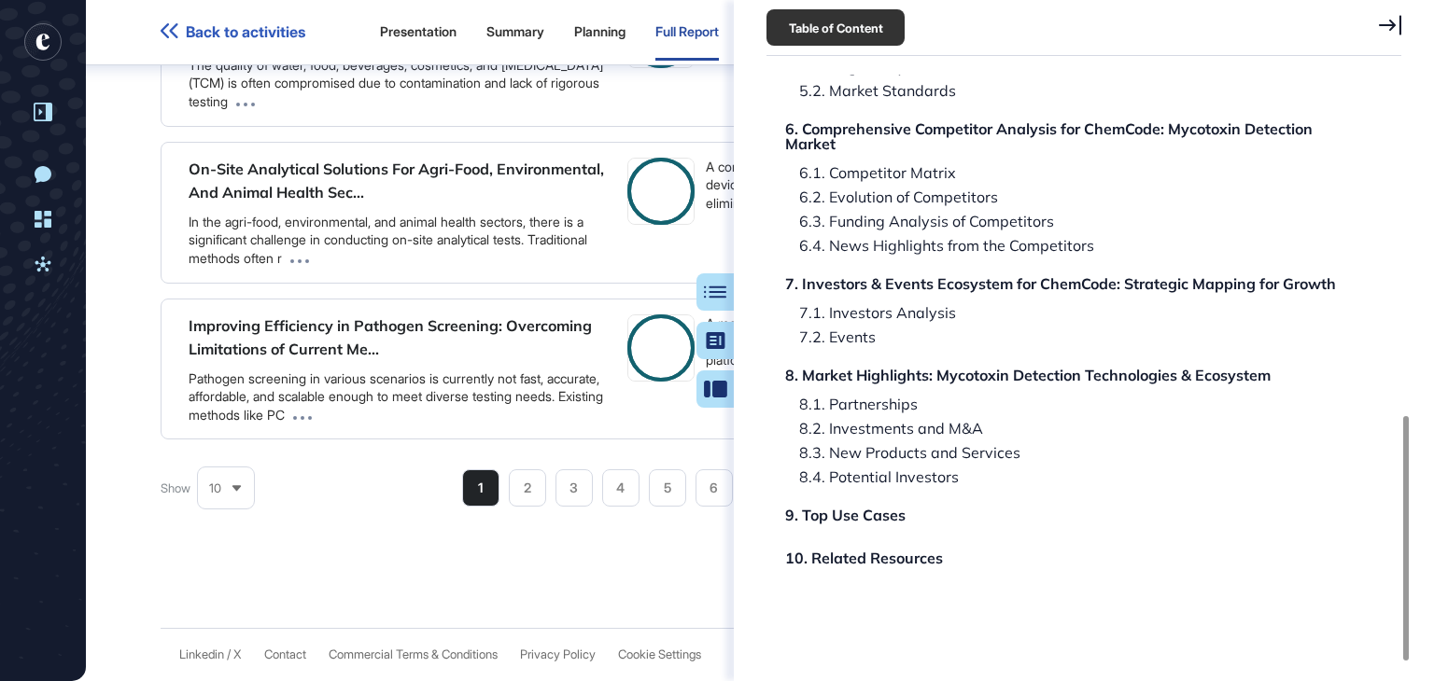
click at [1395, 20] on icon at bounding box center [1390, 25] width 22 height 21
click at [1395, 20] on div "BC" at bounding box center [1385, 32] width 37 height 37
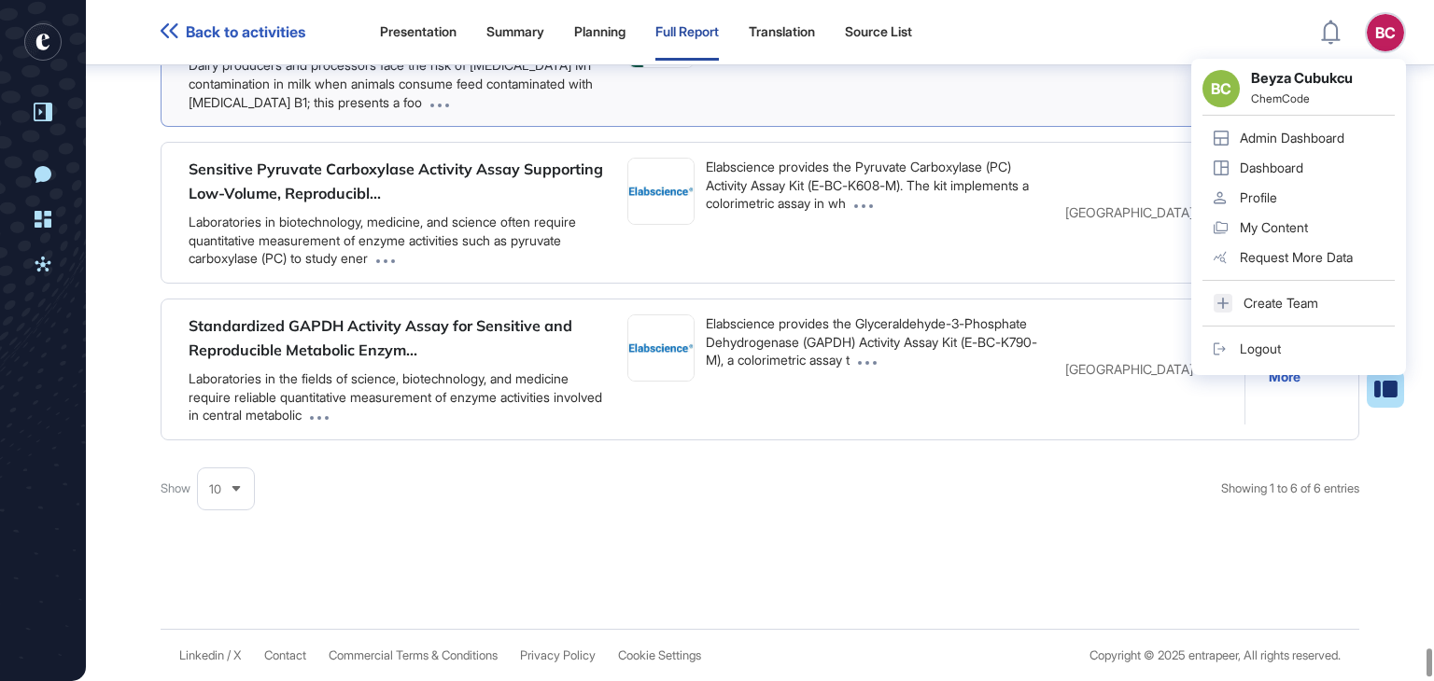
scroll to position [169097, 0]
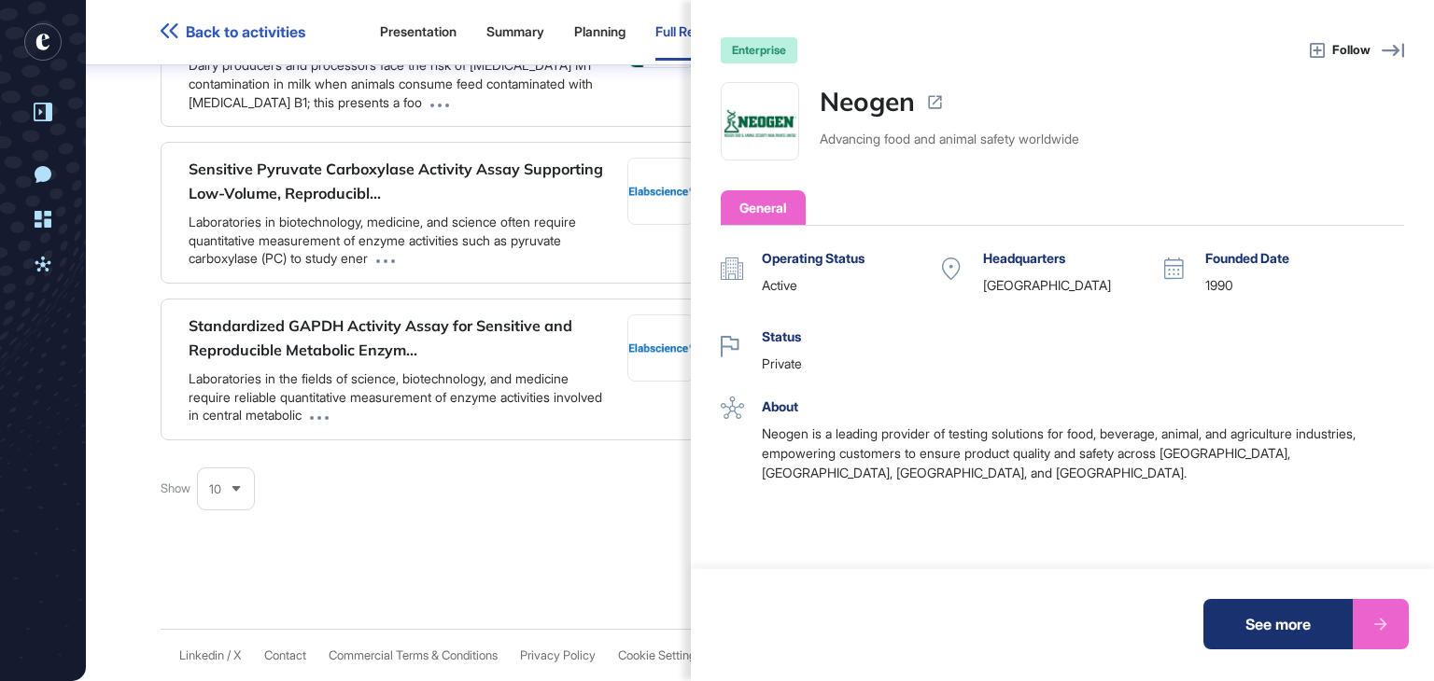
click at [1290, 618] on div "See more" at bounding box center [1277, 624] width 149 height 50
click at [525, 143] on div "enterprise Follow Neogen Advancing food and animal safety worldwide General Ope…" at bounding box center [717, 340] width 1434 height 681
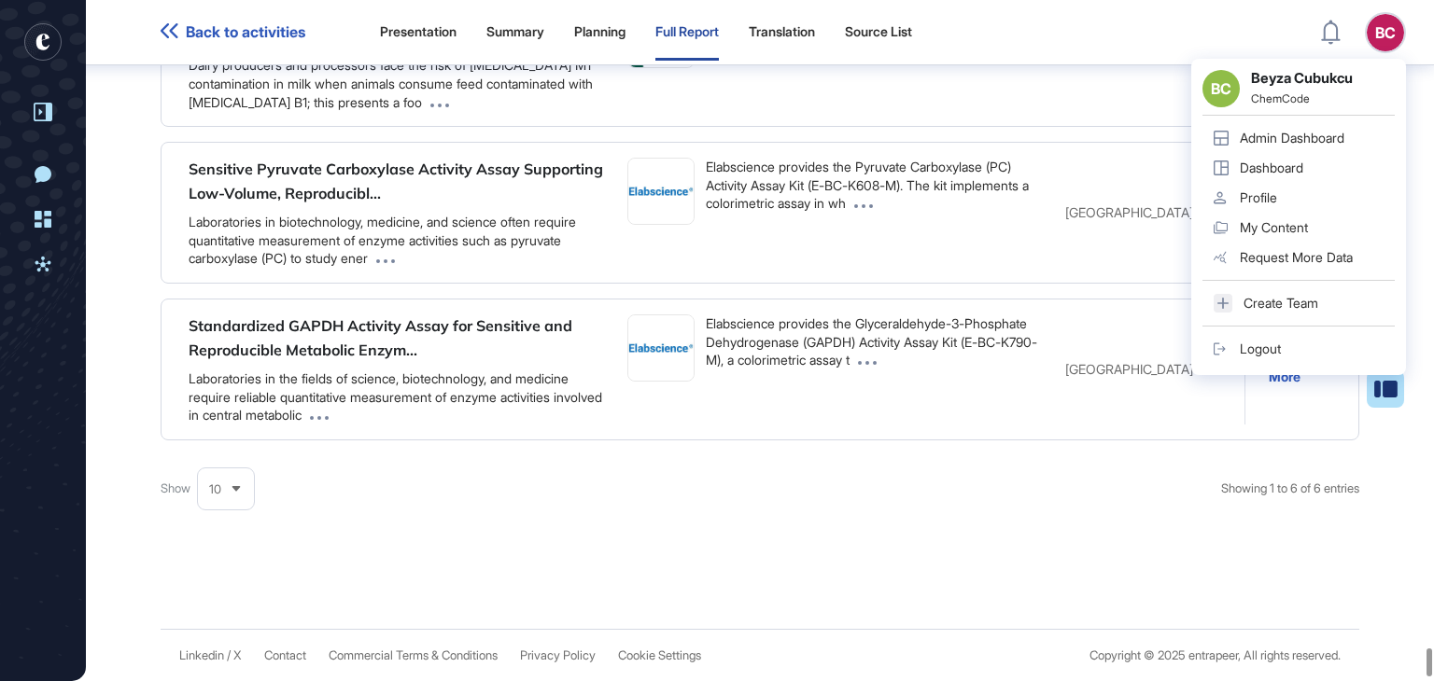
scroll to position [169036, 0]
drag, startPoint x: 950, startPoint y: 199, endPoint x: 867, endPoint y: 198, distance: 83.1
paste input "****"
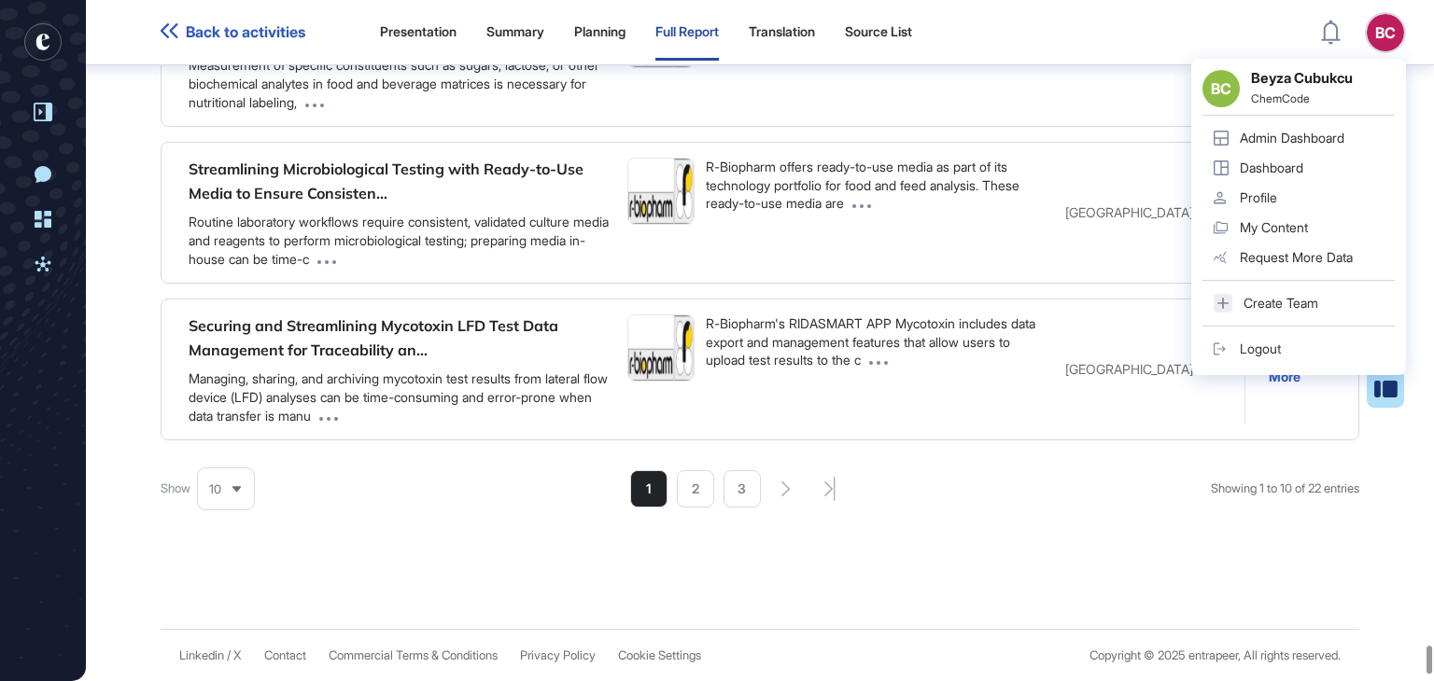
scroll to position [168962, 0]
type input "**********"
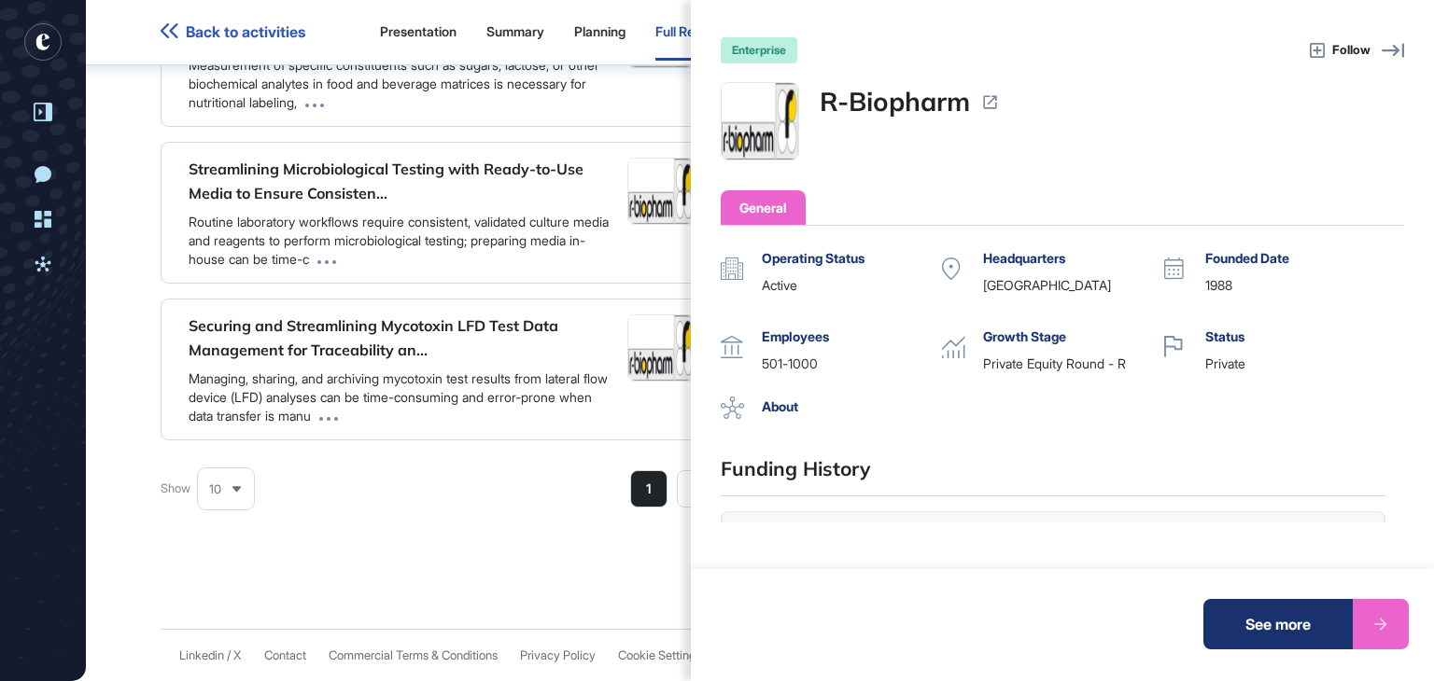
click at [1228, 614] on div "See more" at bounding box center [1277, 624] width 149 height 50
click at [612, 263] on div "enterprise Follow R-Biopharm General Operating Status active Headquarters Germa…" at bounding box center [717, 340] width 1434 height 681
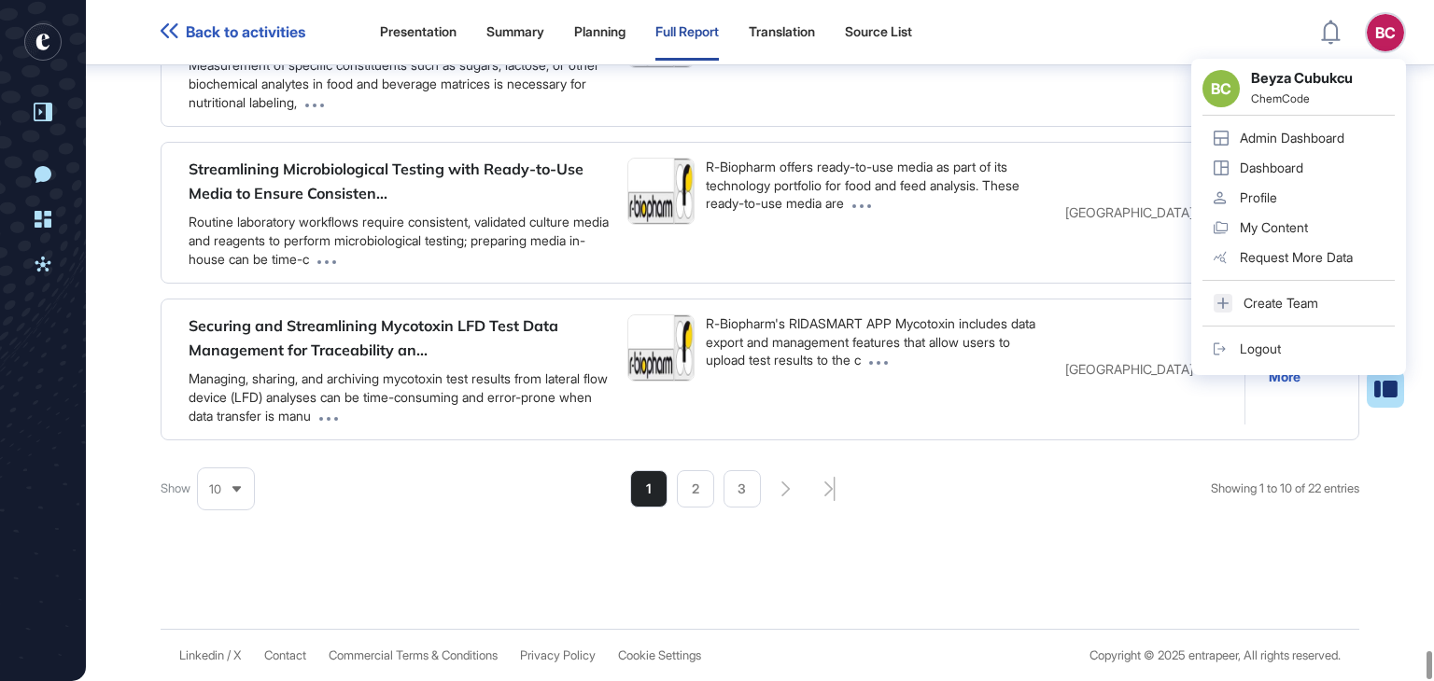
scroll to position [170385, 0]
click at [729, 485] on li "3" at bounding box center [742, 489] width 37 height 37
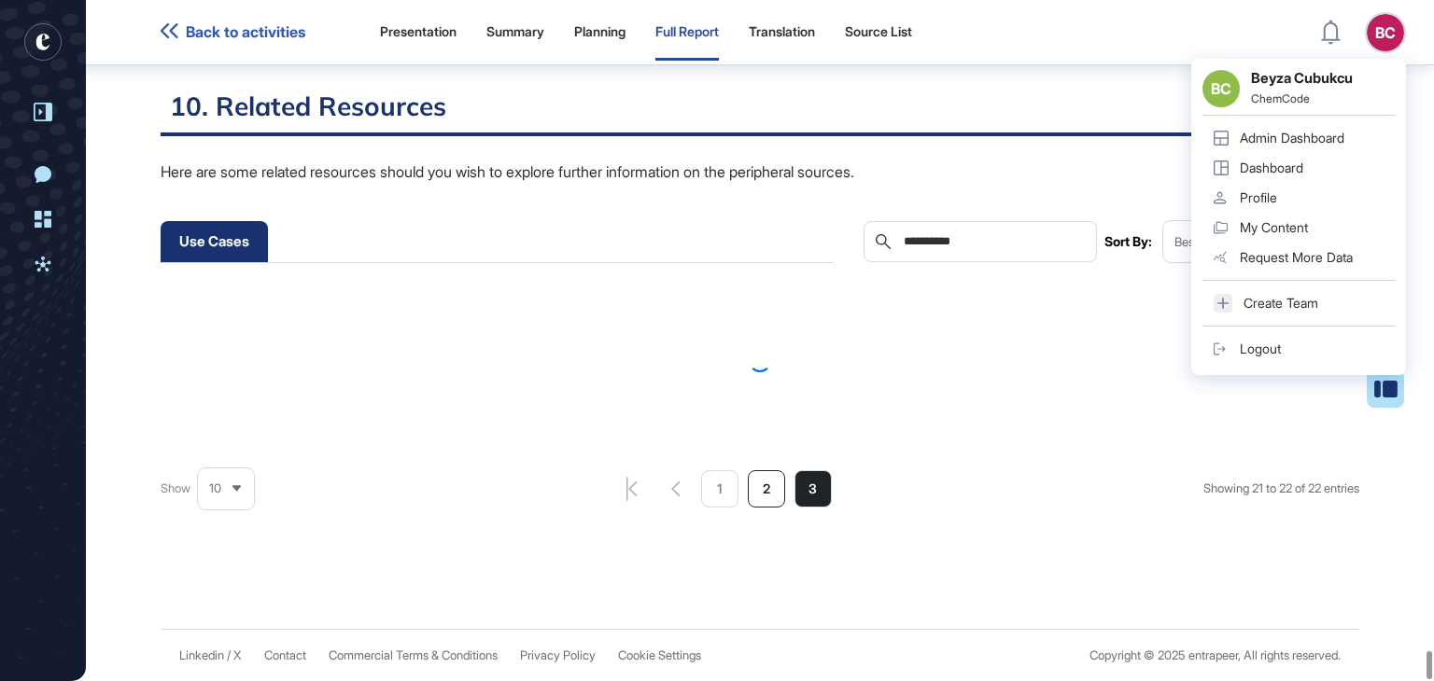
scroll to position [168992, 0]
click at [748, 484] on li "2" at bounding box center [766, 489] width 37 height 37
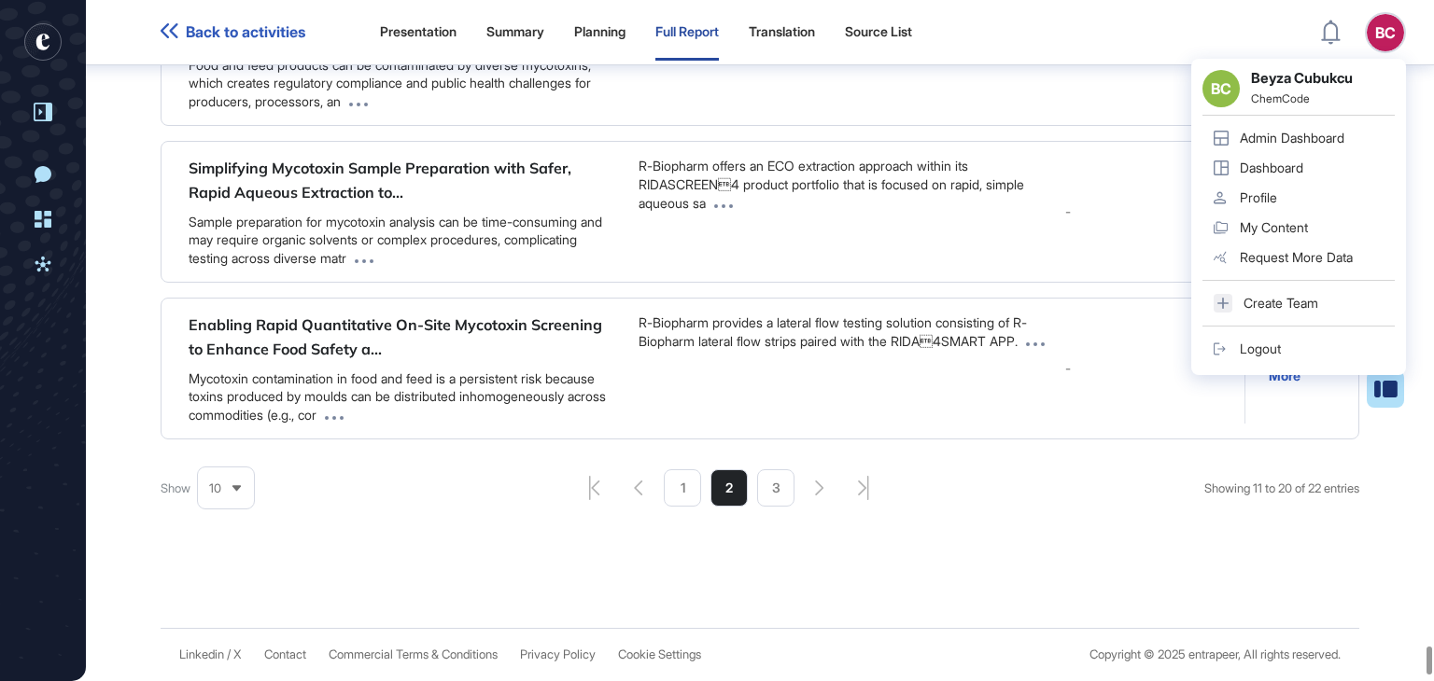
scroll to position [169226, 0]
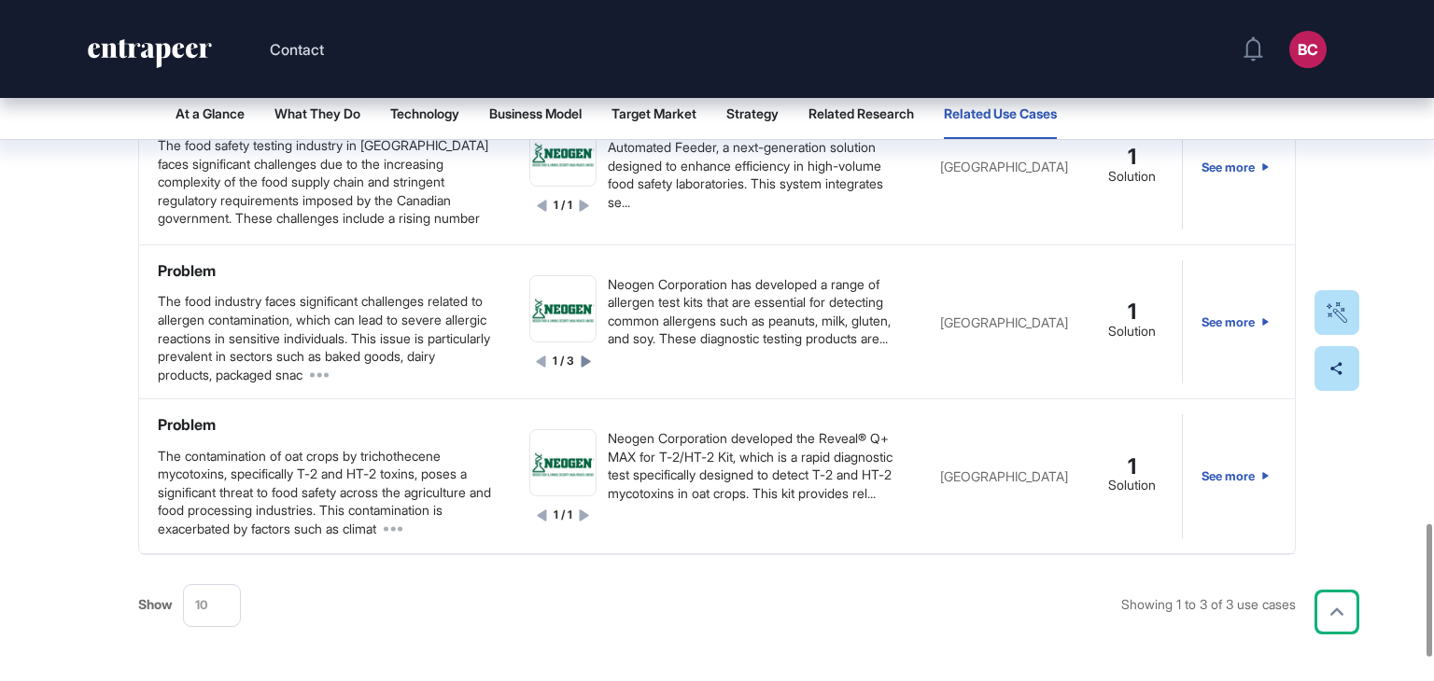
scroll to position [2679, 0]
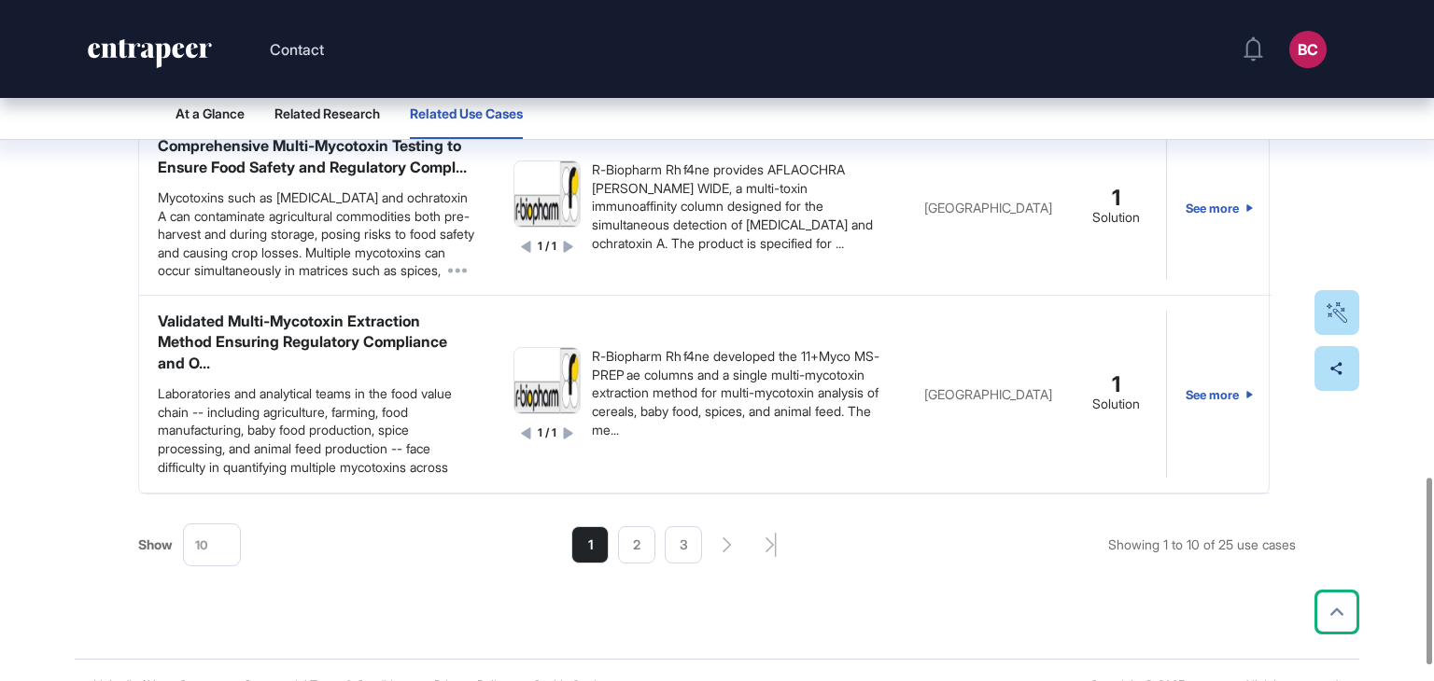
scroll to position [1739, 0]
click at [211, 563] on div "10" at bounding box center [212, 545] width 56 height 36
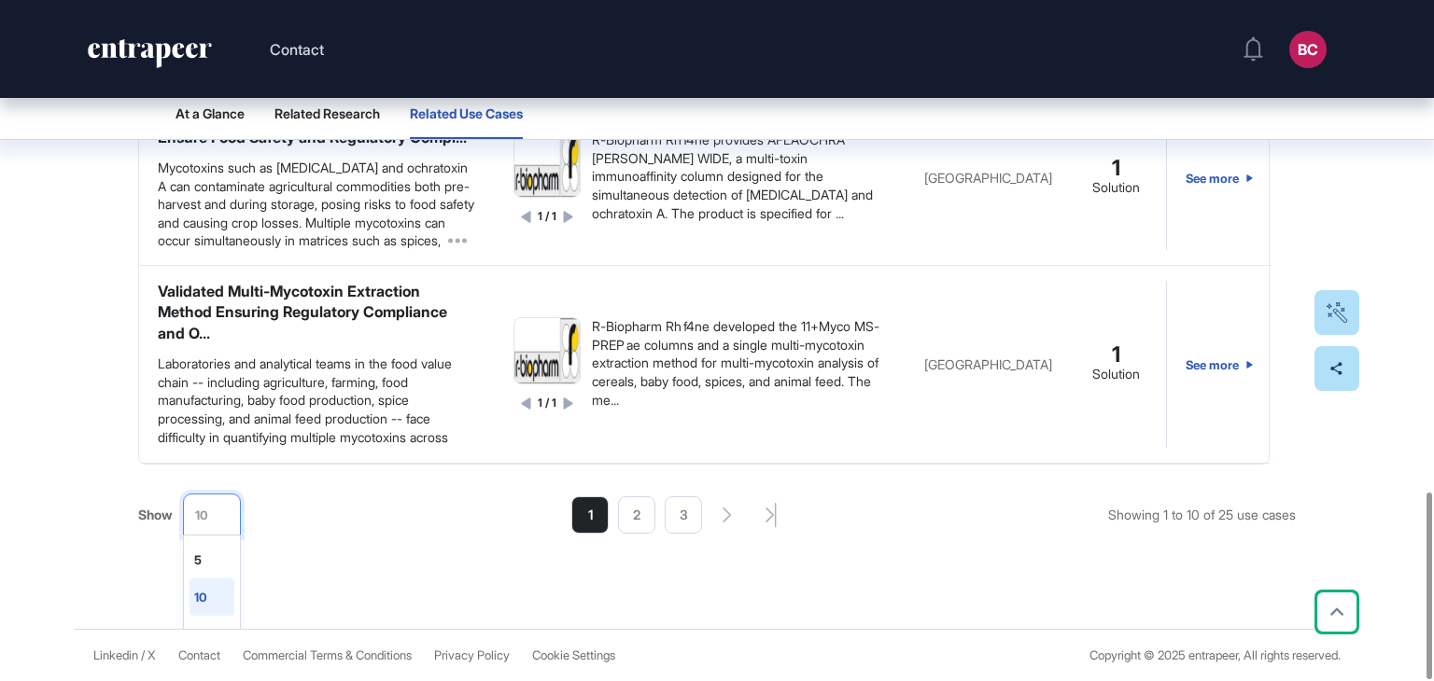
scroll to position [11, 0]
click at [204, 612] on li "15" at bounding box center [212, 623] width 45 height 37
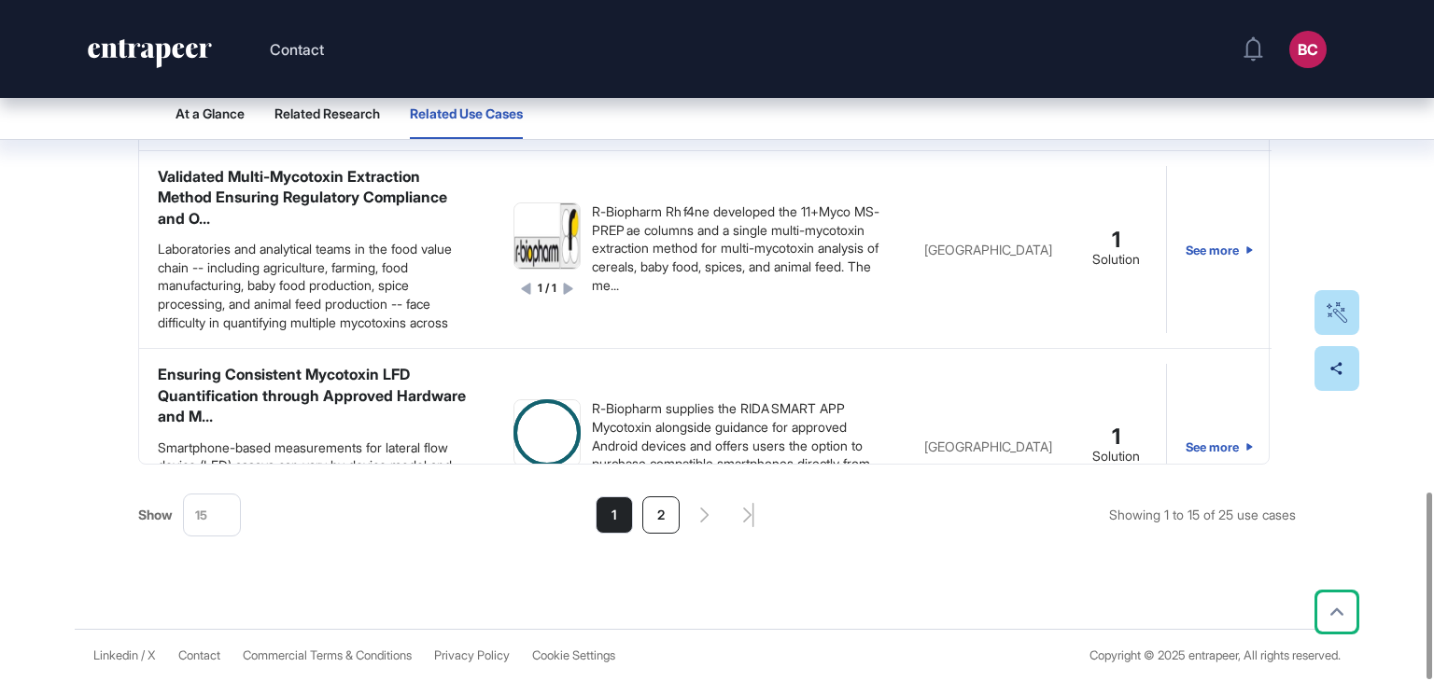
click at [661, 504] on li "2" at bounding box center [660, 515] width 37 height 37
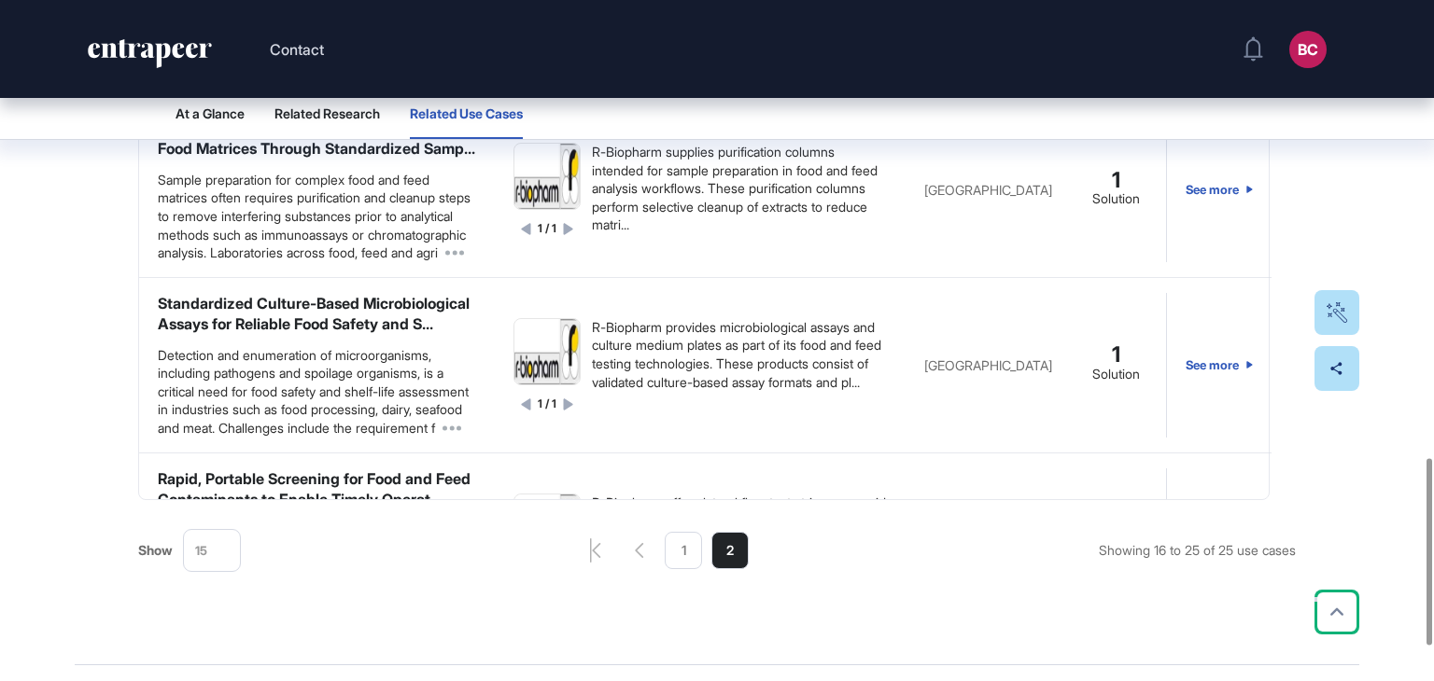
scroll to position [1793, 0]
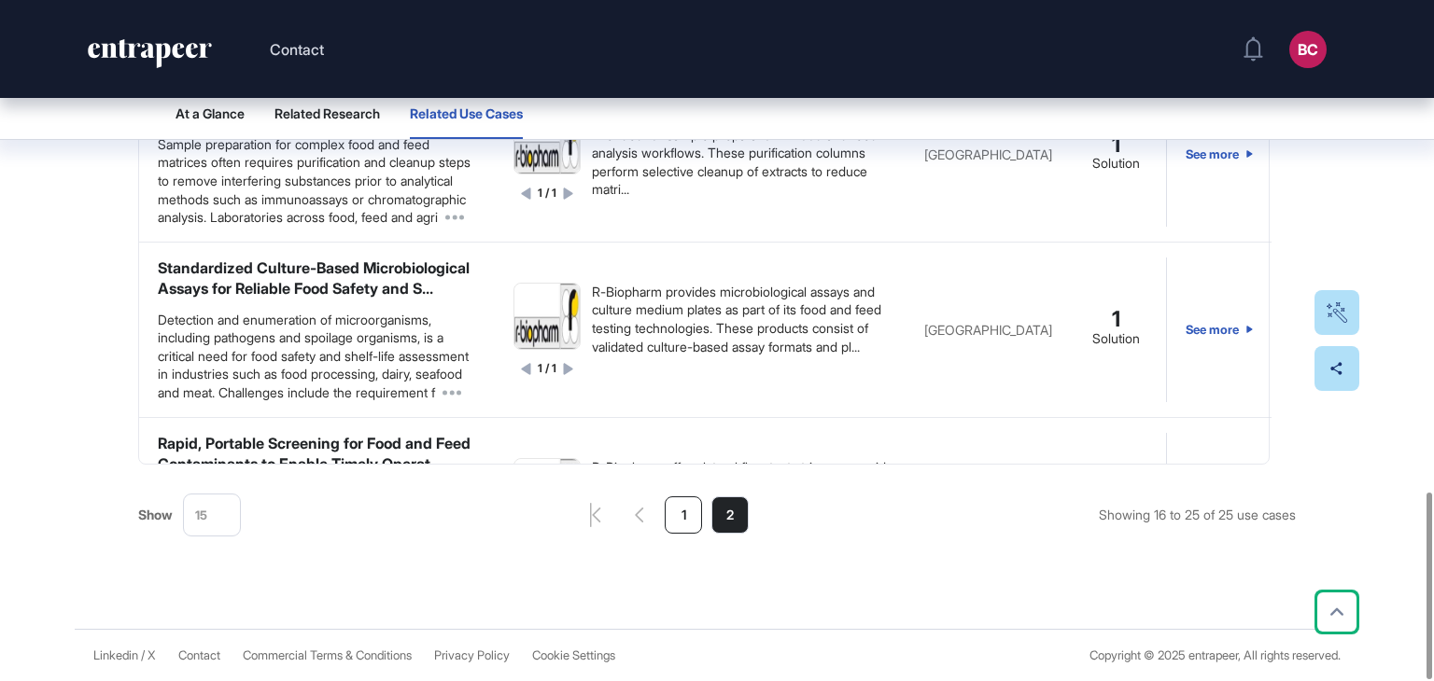
click at [687, 518] on li "1" at bounding box center [683, 515] width 37 height 37
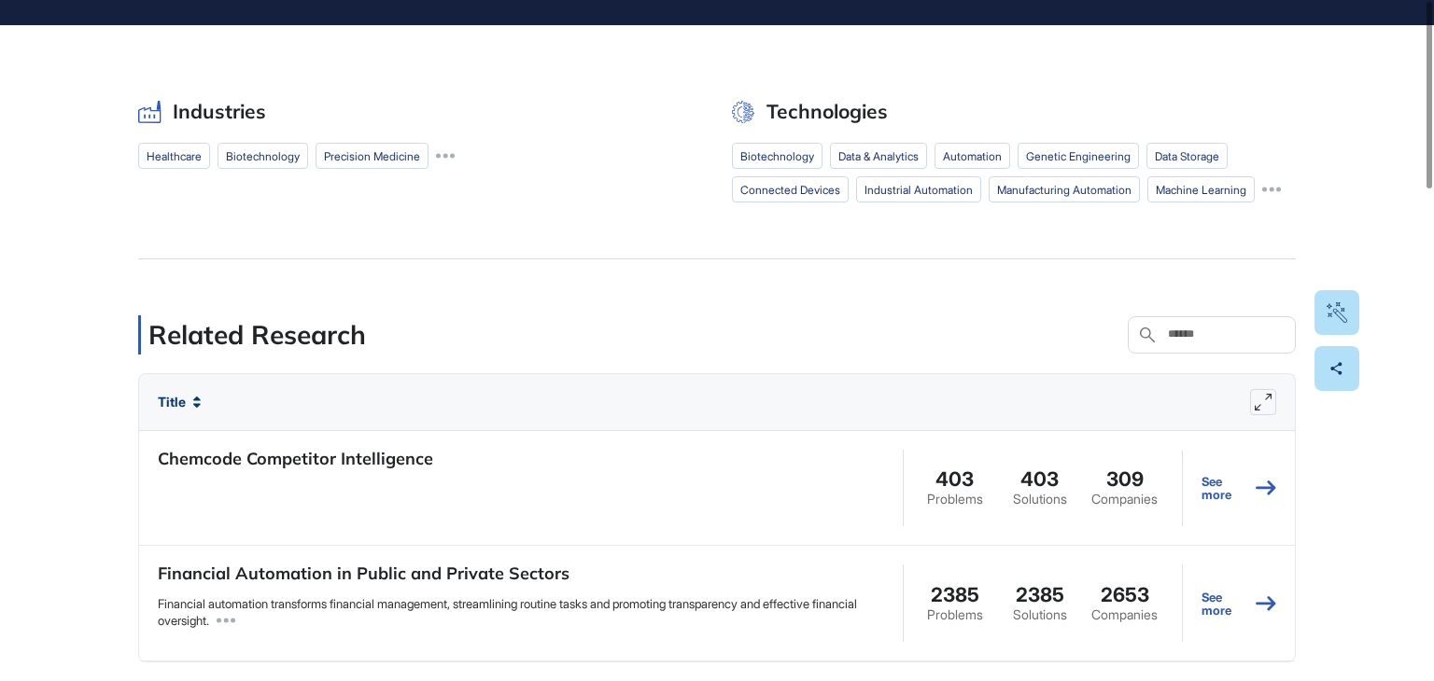
scroll to position [0, 0]
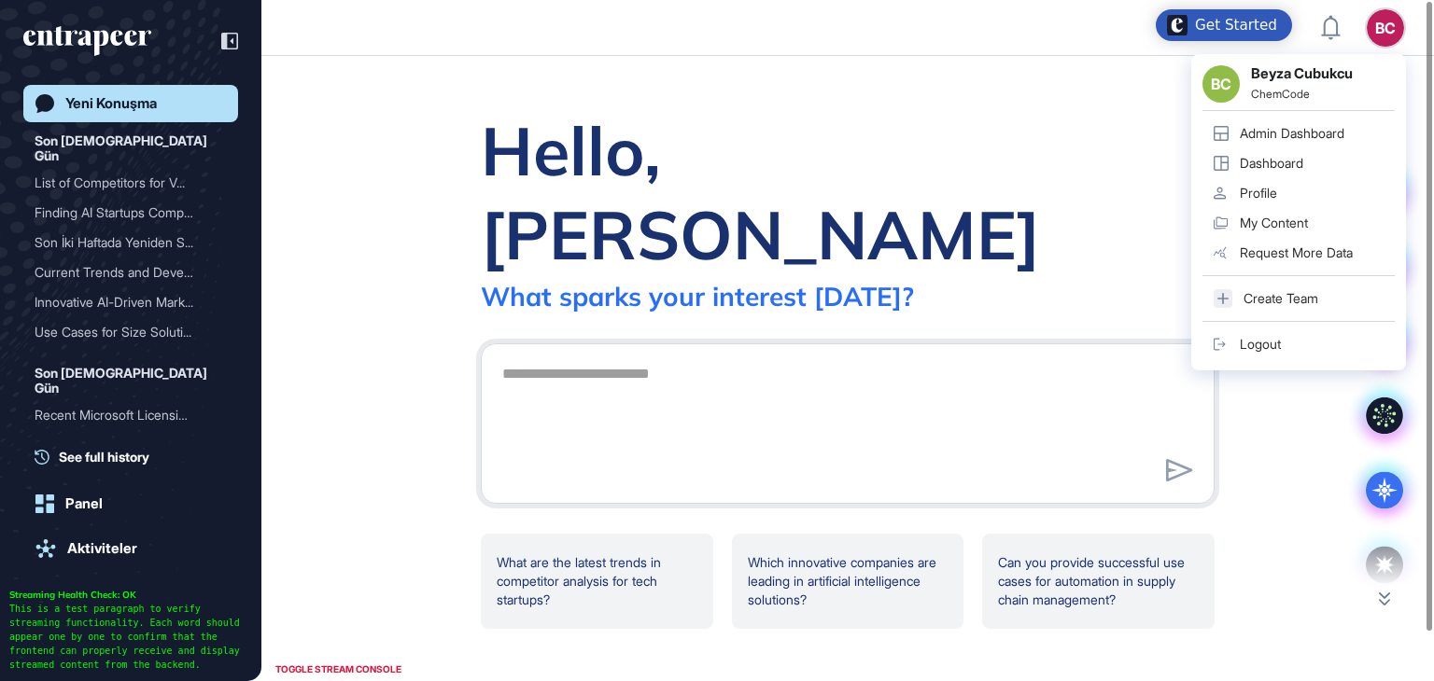
click at [1245, 135] on div "Admin Dashboard" at bounding box center [1292, 133] width 105 height 15
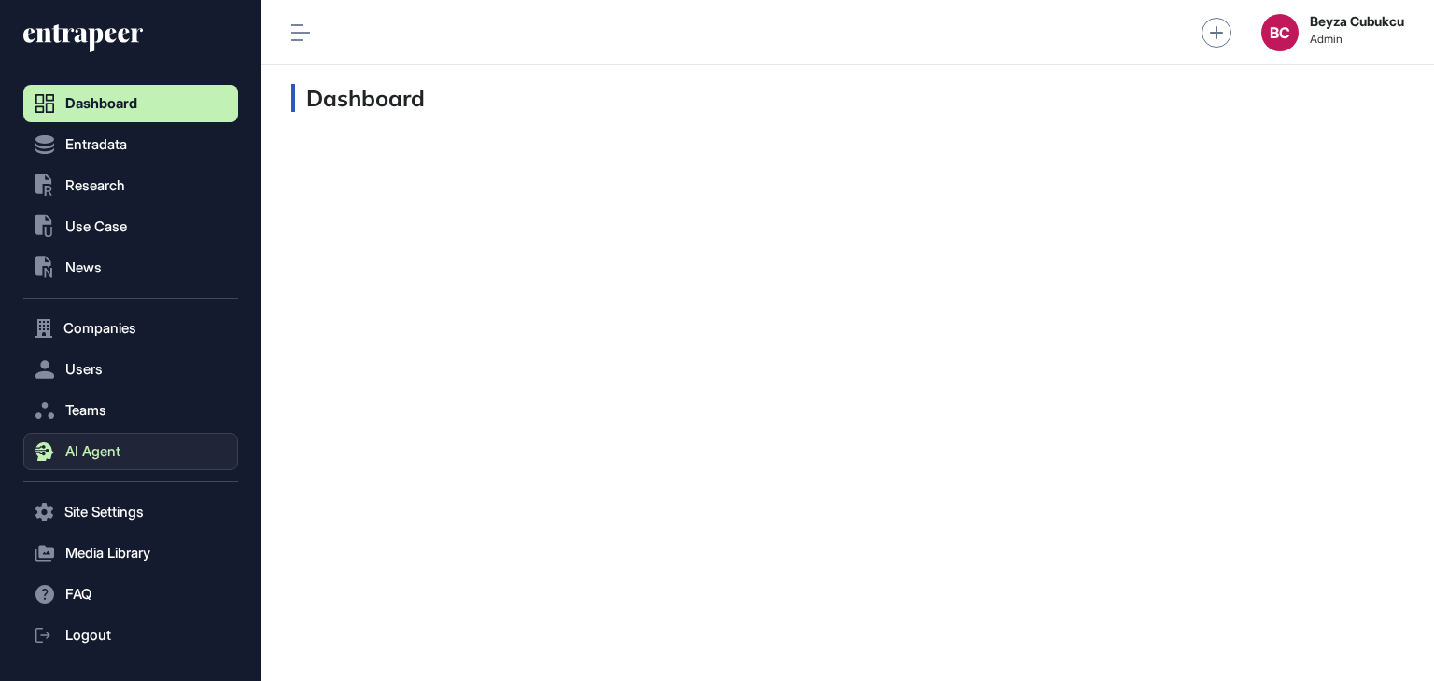
click at [93, 449] on span "AI Agent" at bounding box center [92, 451] width 55 height 15
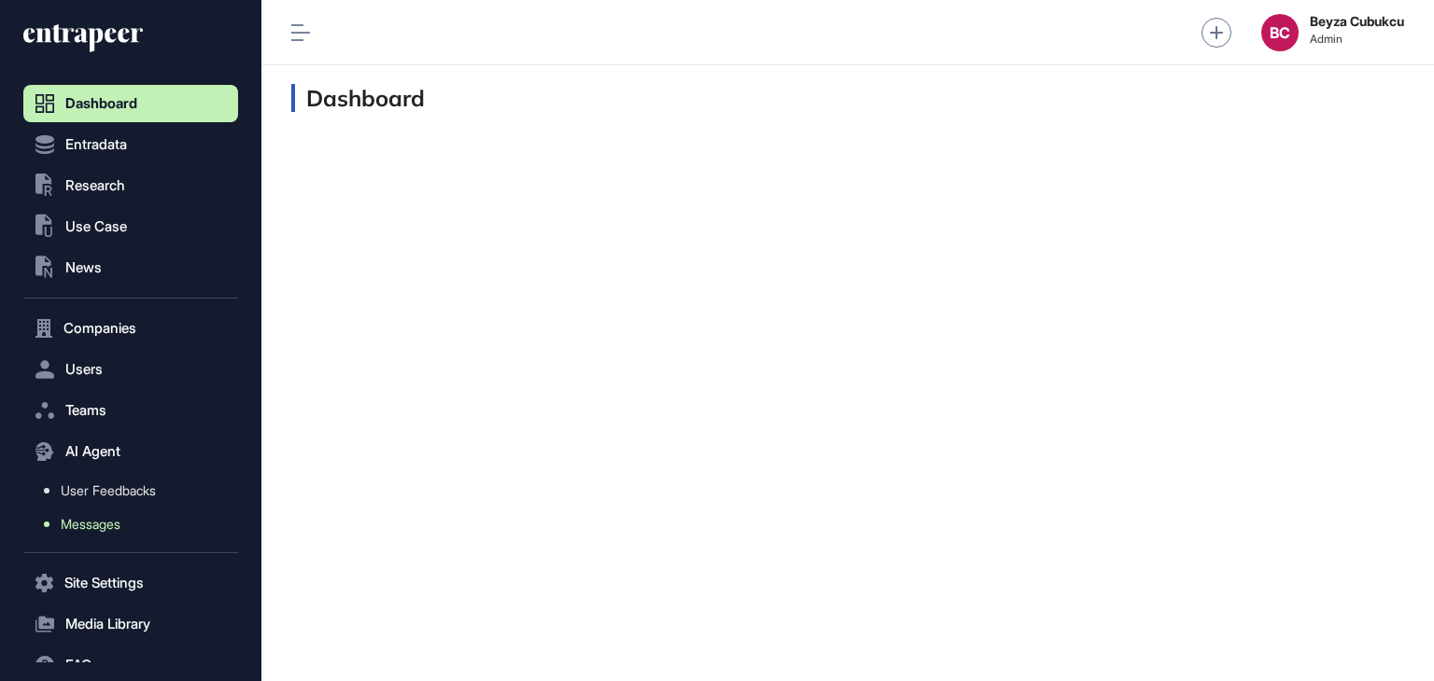
click at [108, 515] on link "Messages" at bounding box center [135, 525] width 205 height 34
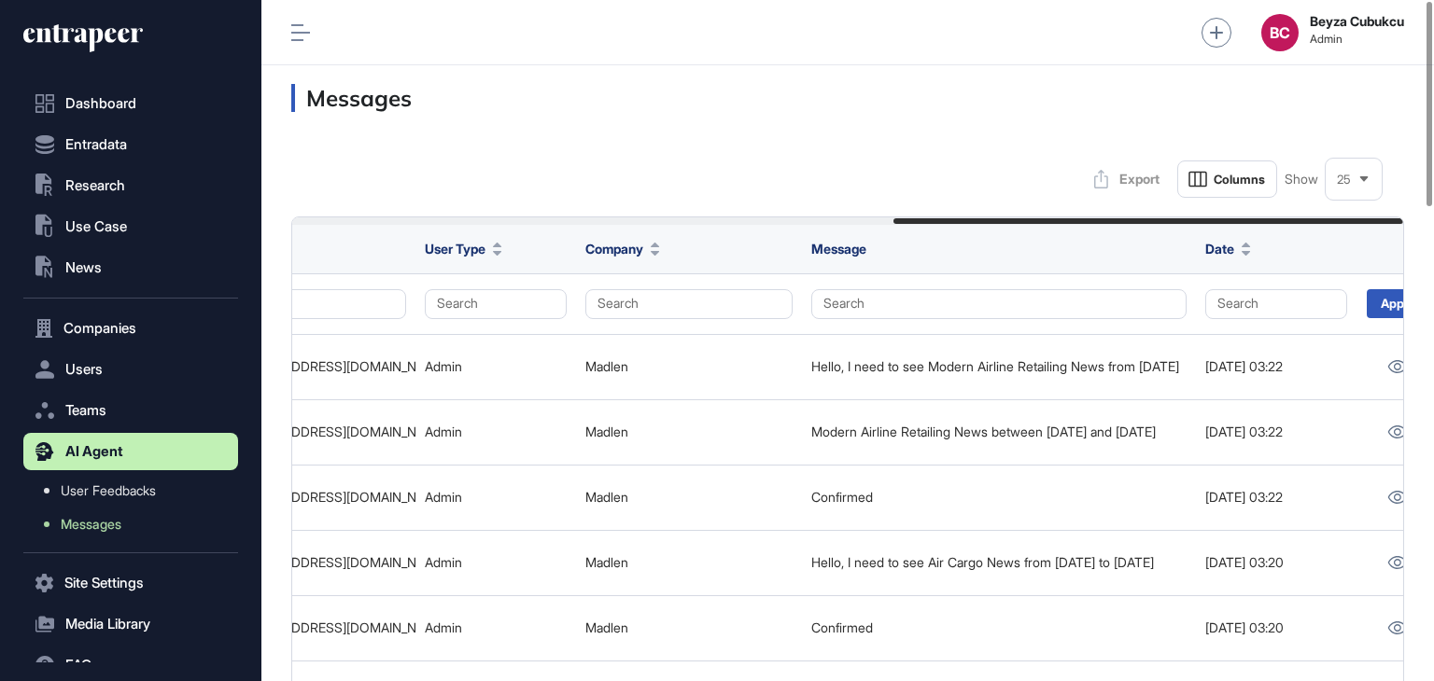
scroll to position [0, 1313]
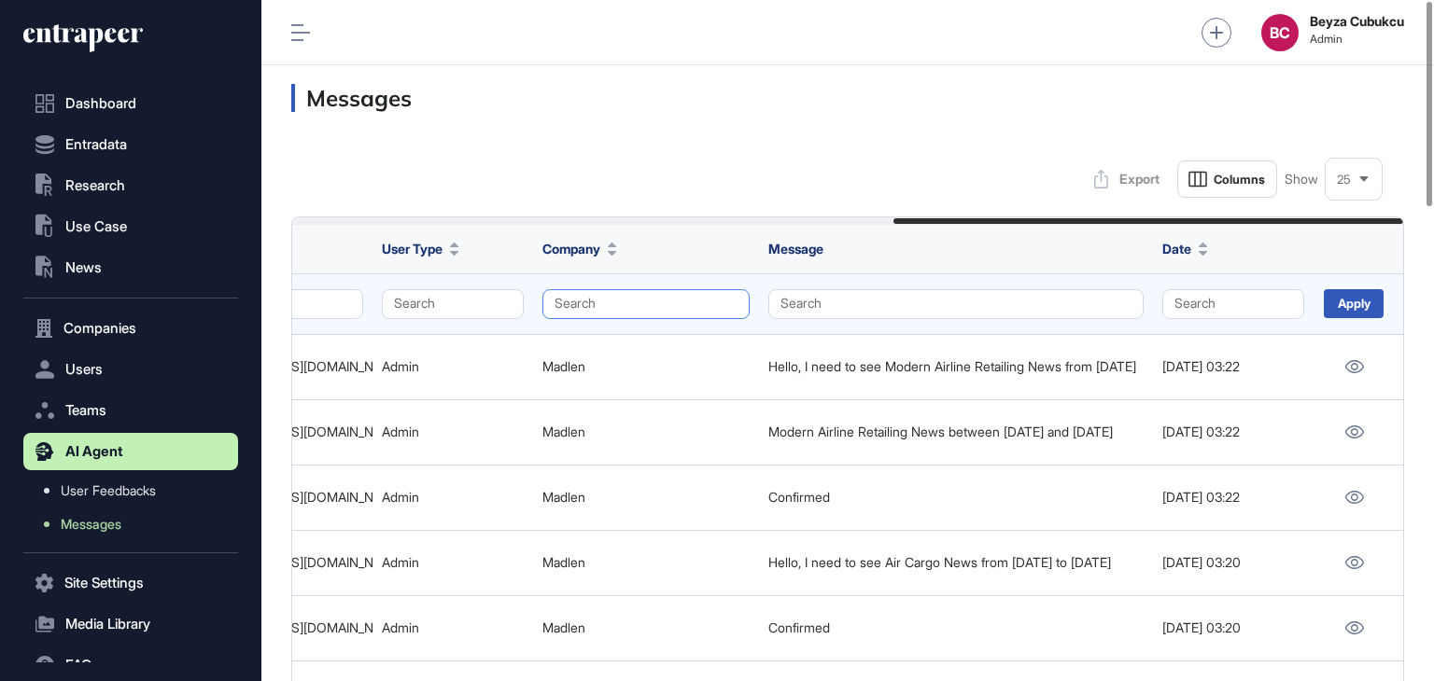
click at [657, 312] on button "Search" at bounding box center [645, 304] width 207 height 30
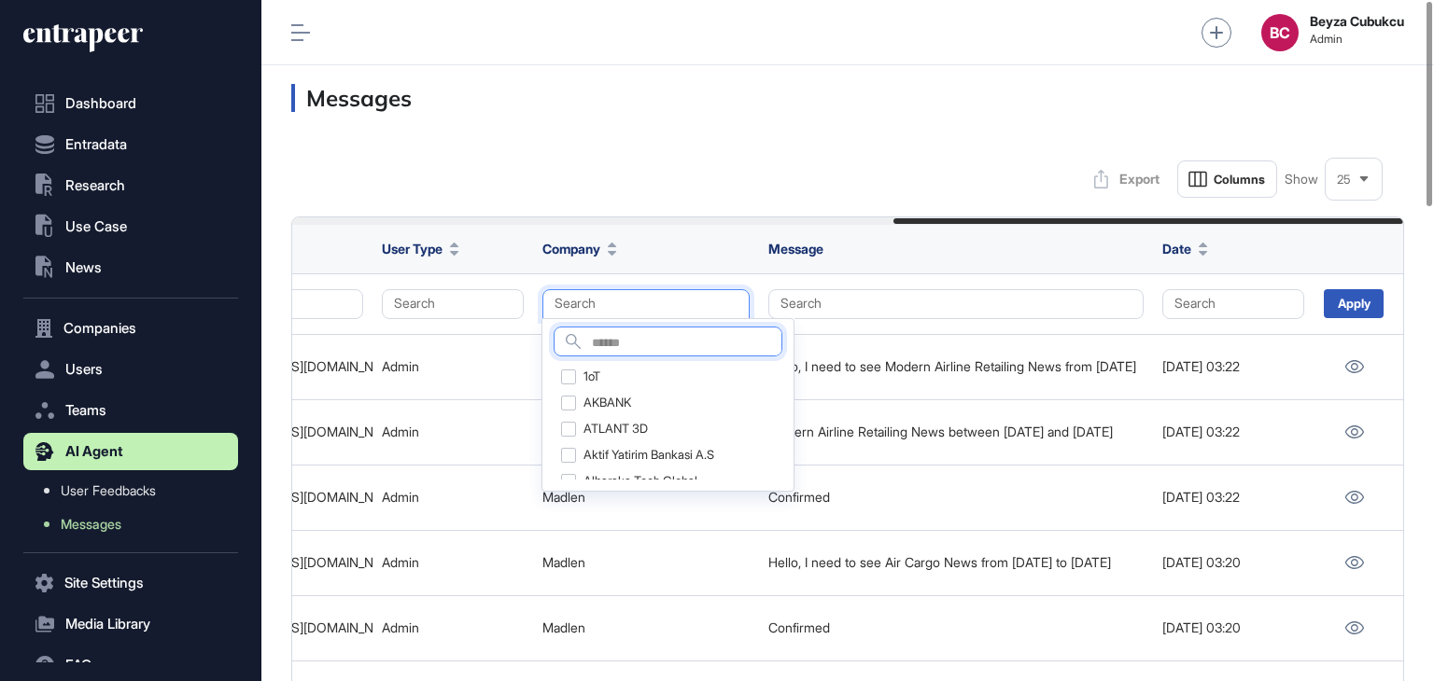
click at [634, 343] on input "text" at bounding box center [687, 343] width 190 height 25
type input "******"
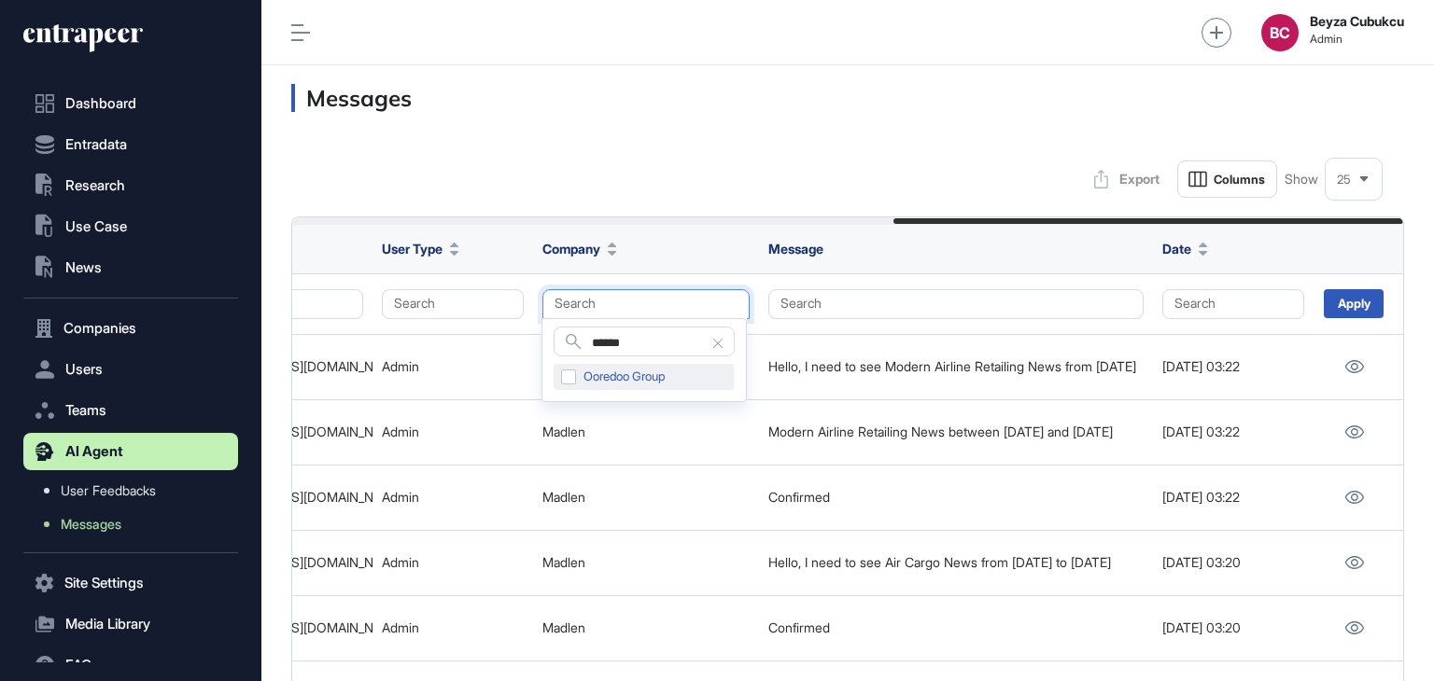
click at [565, 372] on div "Ooredoo Group" at bounding box center [644, 377] width 180 height 26
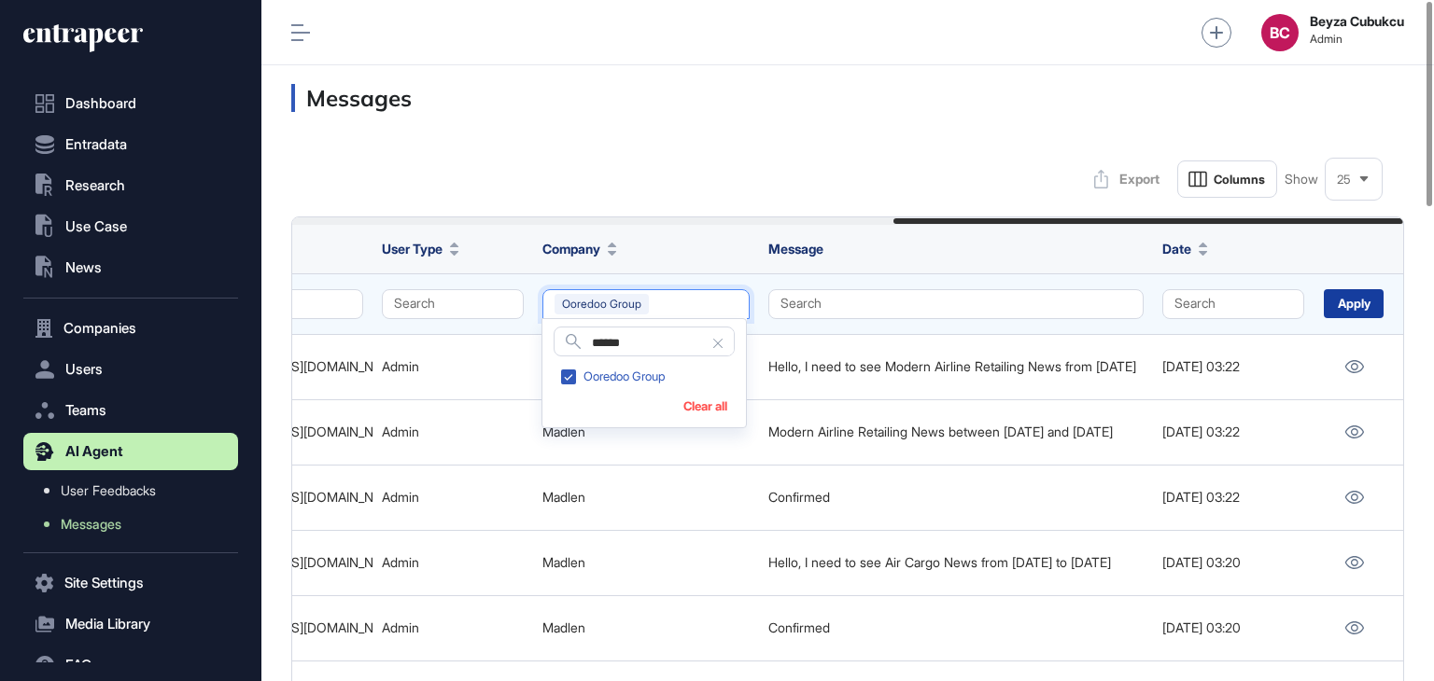
click at [1356, 300] on div "Apply" at bounding box center [1354, 303] width 60 height 29
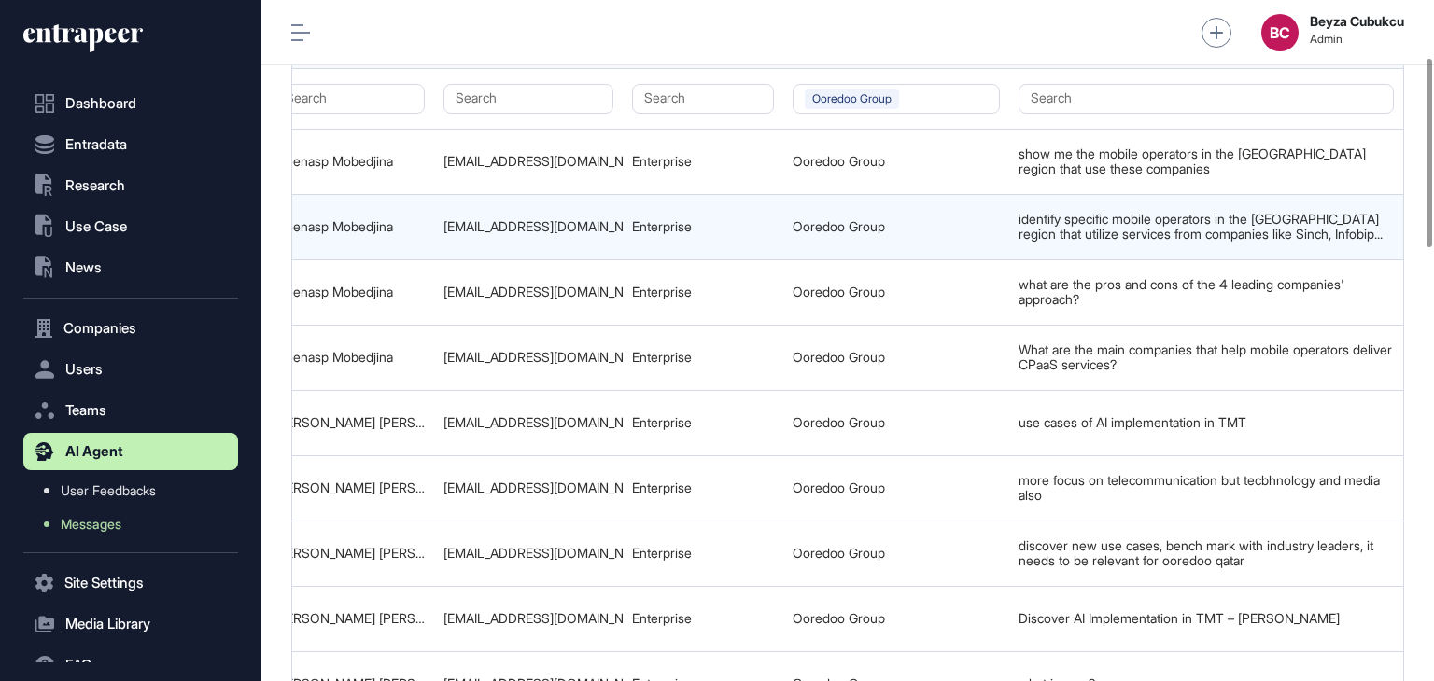
scroll to position [0, 1313]
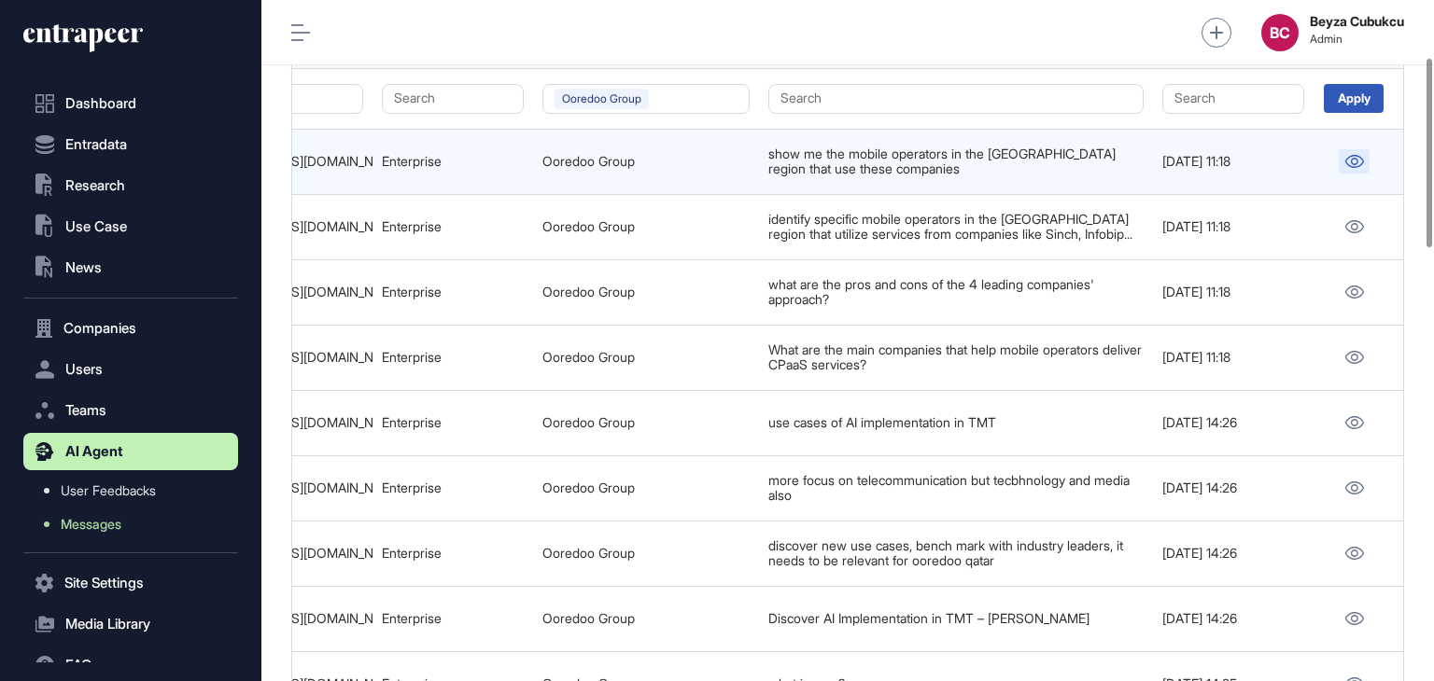
click at [1358, 162] on icon at bounding box center [1354, 161] width 20 height 13
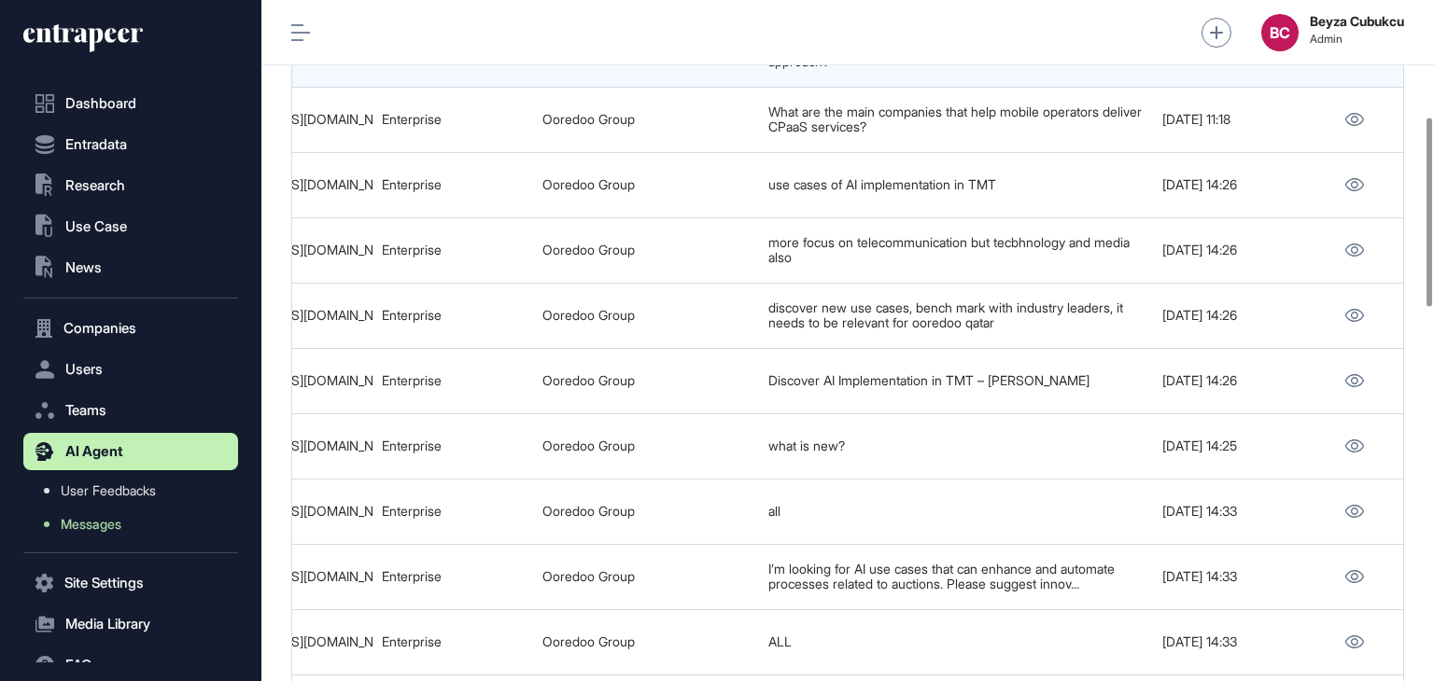
scroll to position [446, 0]
click at [928, 298] on div "discover new use cases, bench mark with industry leaders, it needs to be releva…" at bounding box center [955, 313] width 375 height 31
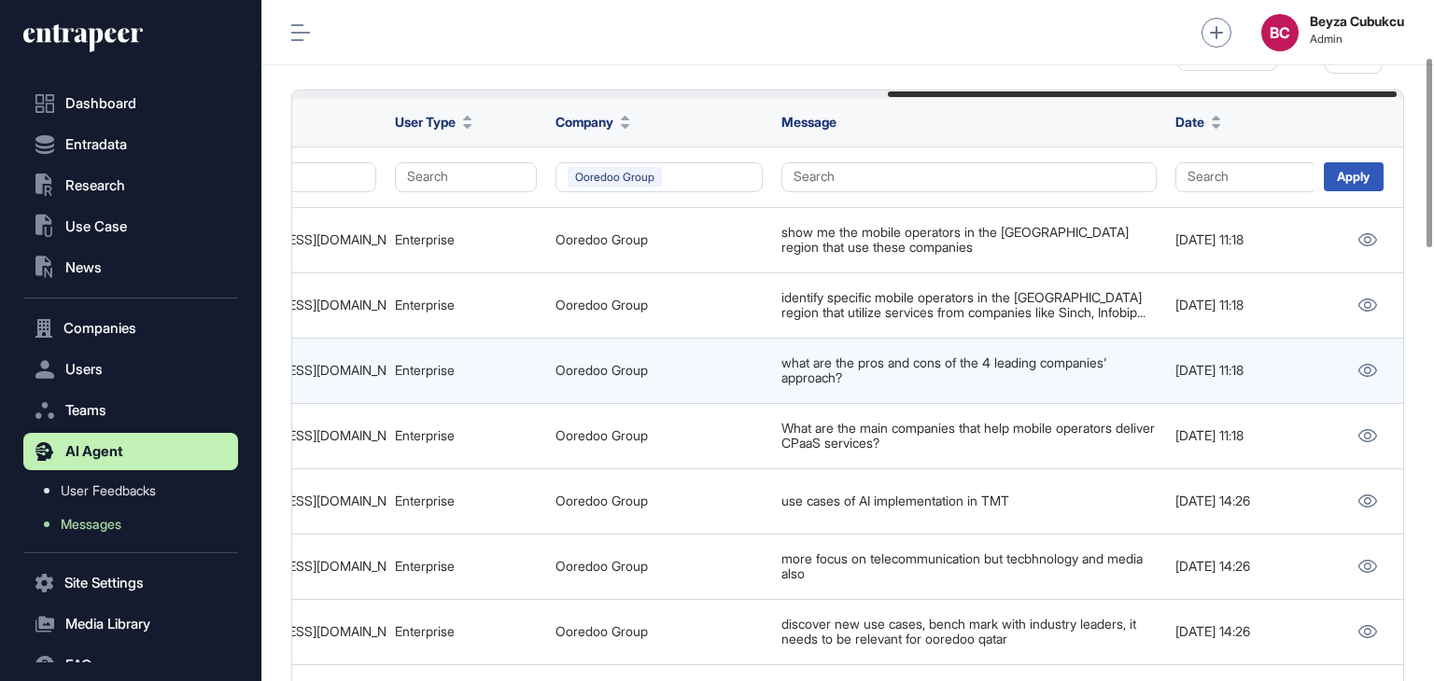
scroll to position [0, 0]
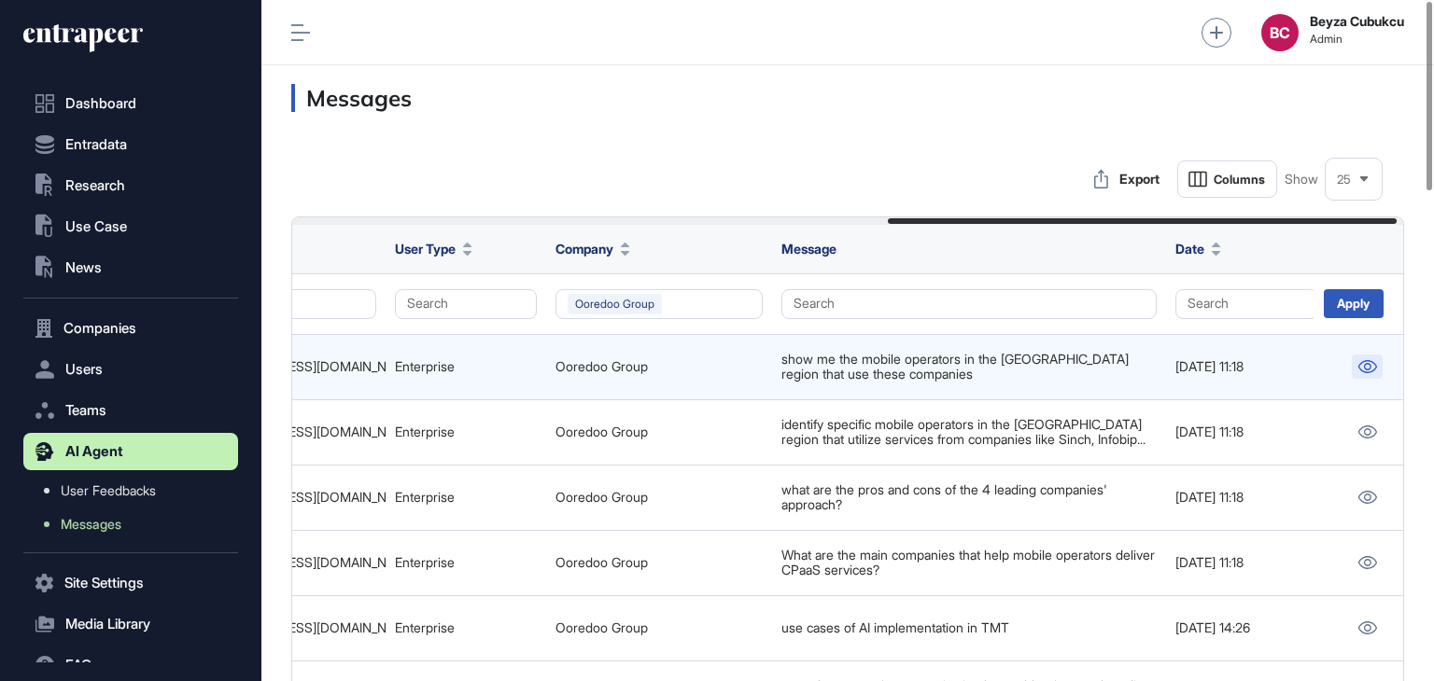
click at [1359, 355] on link at bounding box center [1367, 367] width 31 height 24
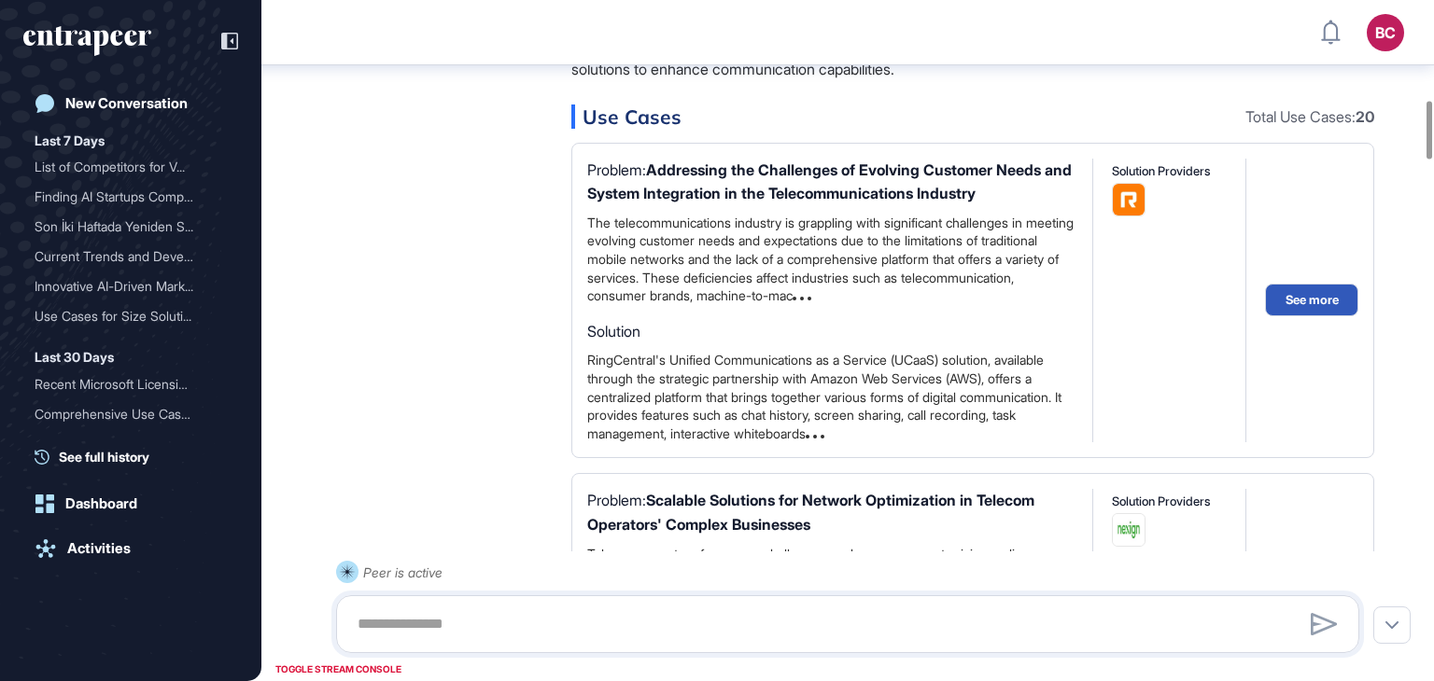
scroll to position [1120, 0]
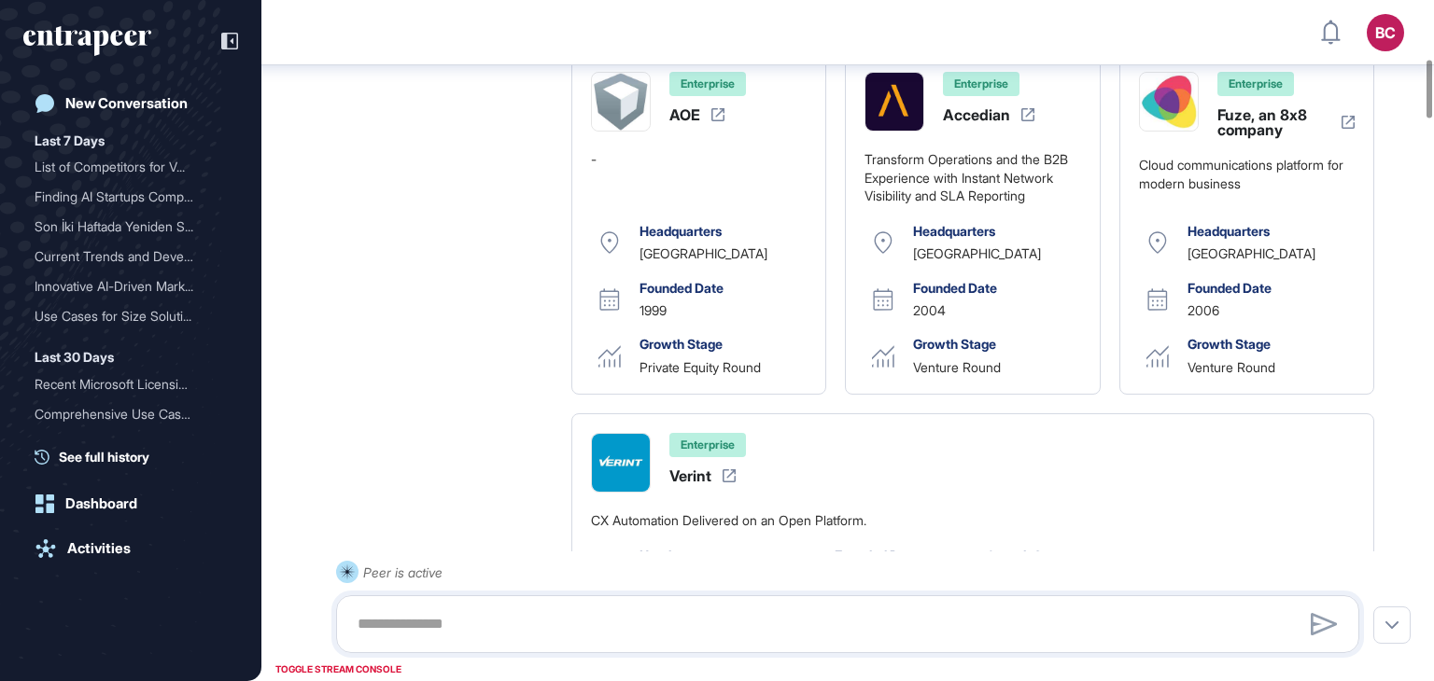
scroll to position [1042, 0]
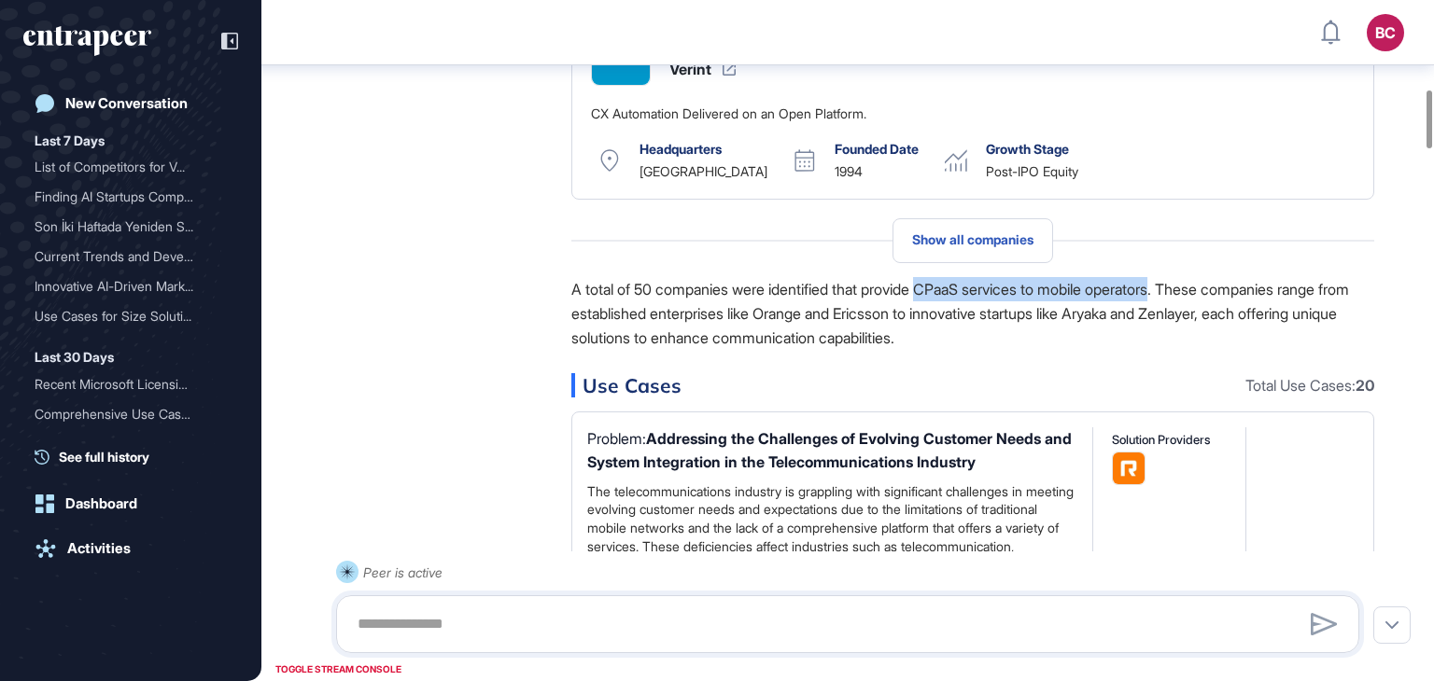
drag, startPoint x: 940, startPoint y: 281, endPoint x: 1184, endPoint y: 292, distance: 243.9
click at [1184, 292] on p "A total of 50 companies were identified that provide CPaaS services to mobile o…" at bounding box center [972, 313] width 803 height 73
copy p "CPaaS services to mobile operators"
